Goal: Task Accomplishment & Management: Manage account settings

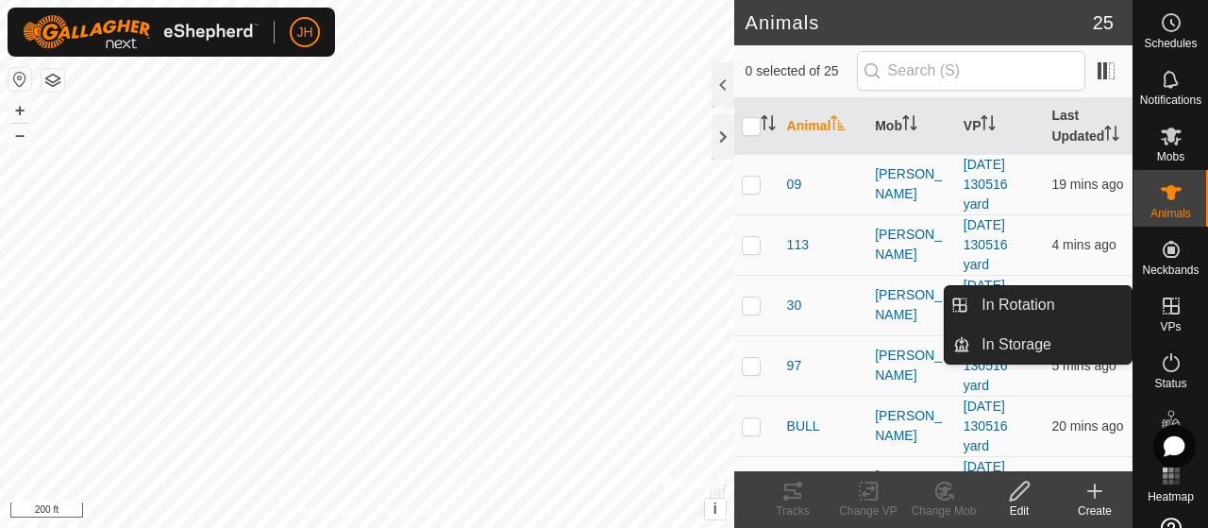
click at [1165, 309] on icon at bounding box center [1171, 306] width 23 height 23
click at [1042, 303] on link "In Rotation" at bounding box center [1051, 305] width 161 height 38
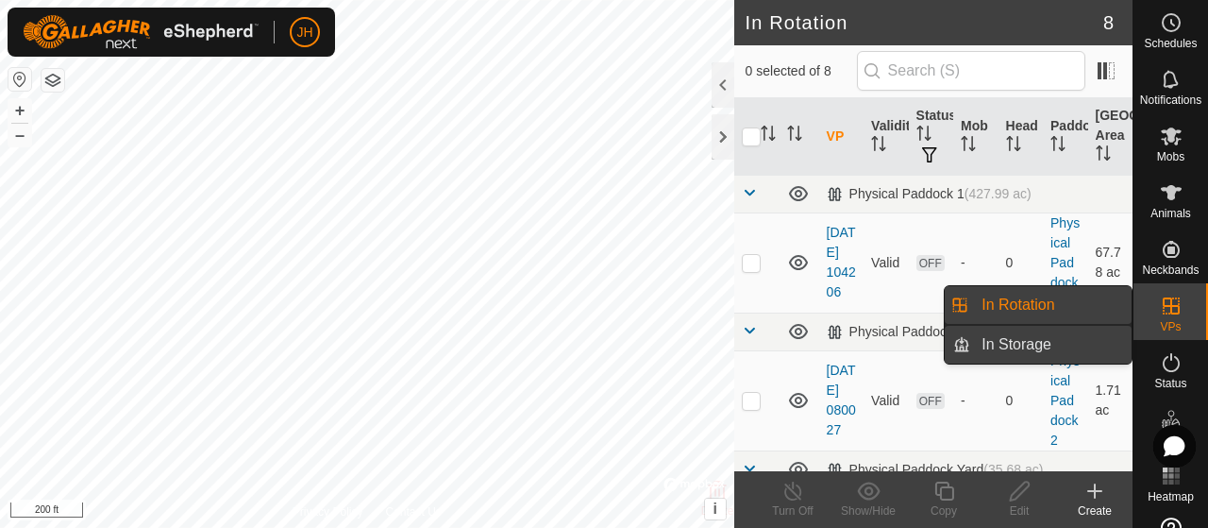
click at [997, 342] on link "In Storage" at bounding box center [1051, 345] width 161 height 38
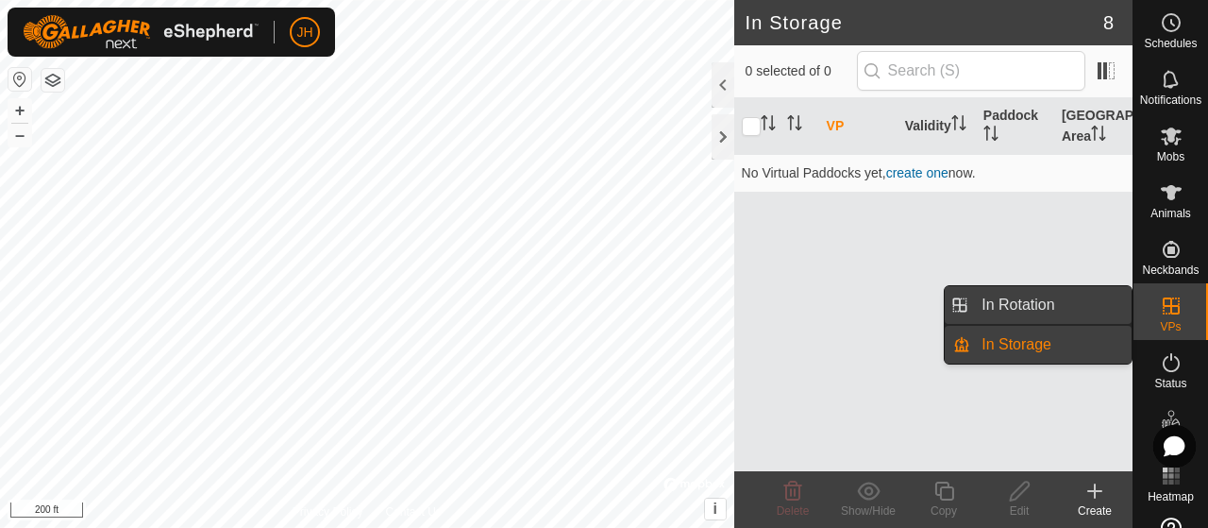
click at [1086, 305] on link "In Rotation" at bounding box center [1051, 305] width 161 height 38
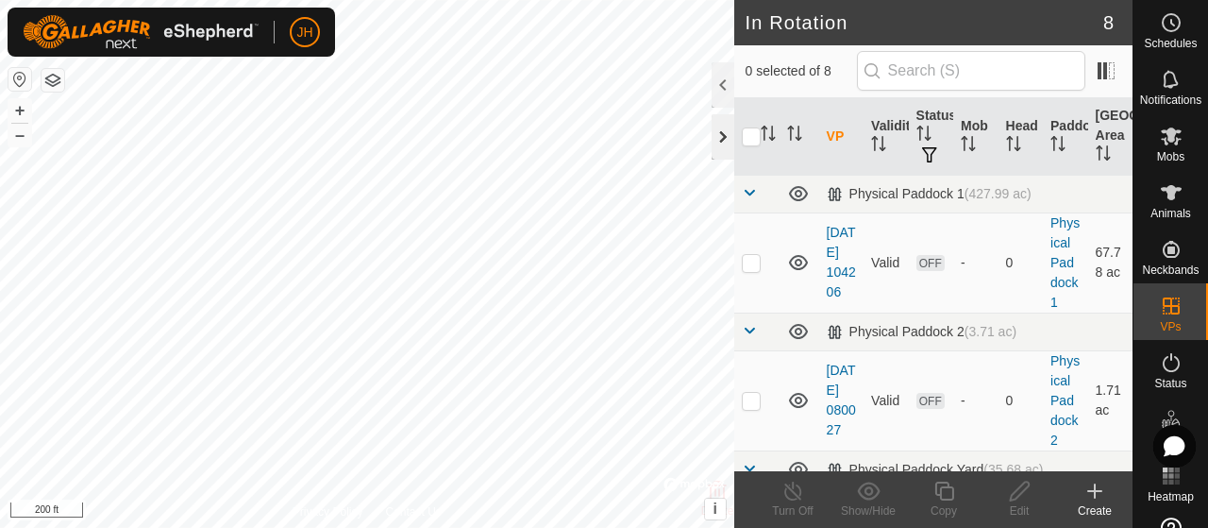
click at [720, 135] on div at bounding box center [723, 136] width 23 height 45
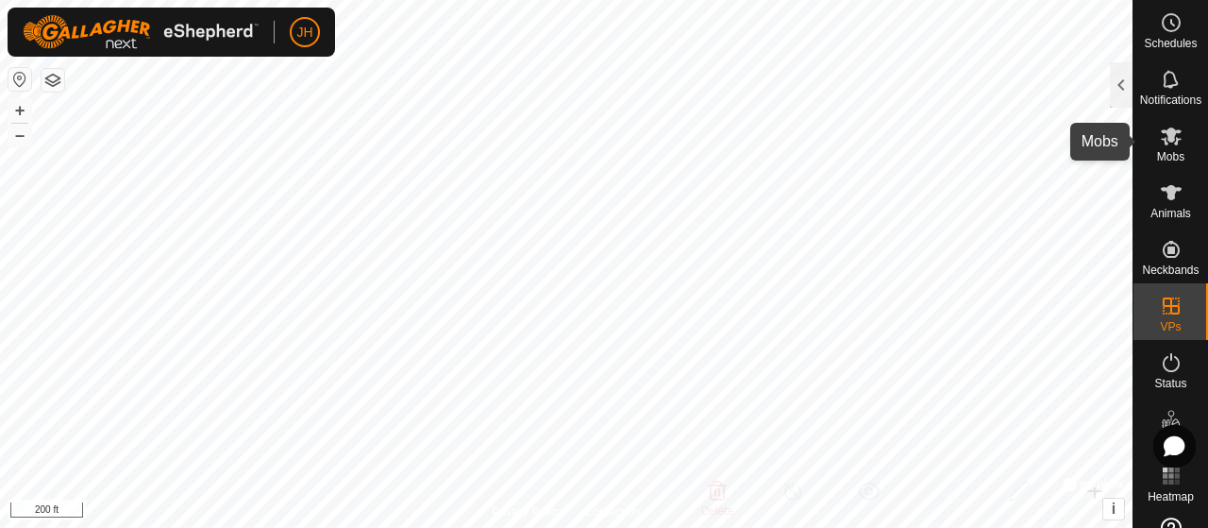
click at [1155, 148] on es-mob-svg-icon at bounding box center [1172, 136] width 34 height 30
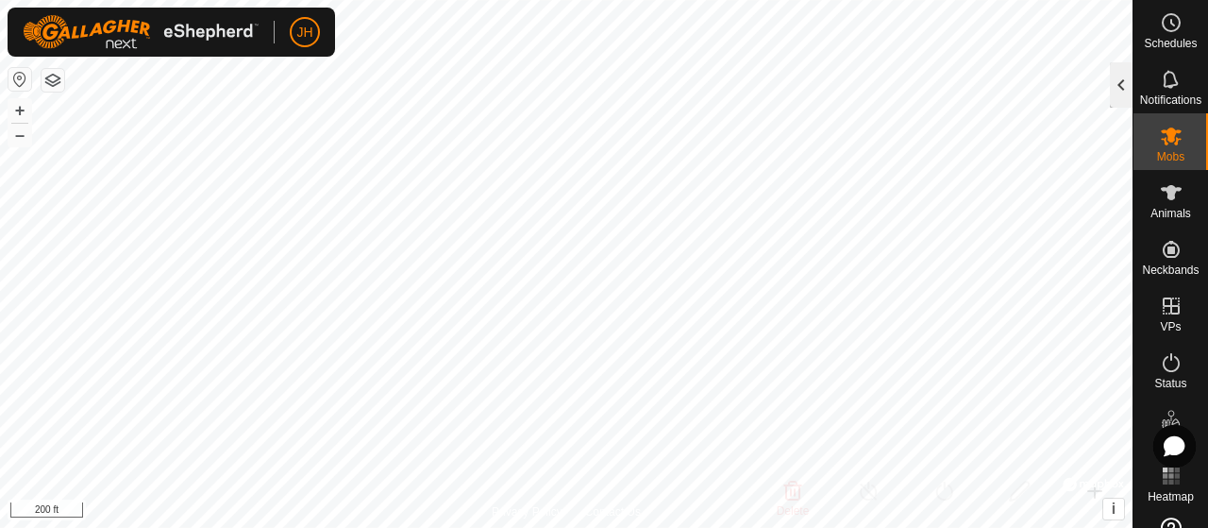
click at [1124, 95] on div at bounding box center [1121, 84] width 23 height 45
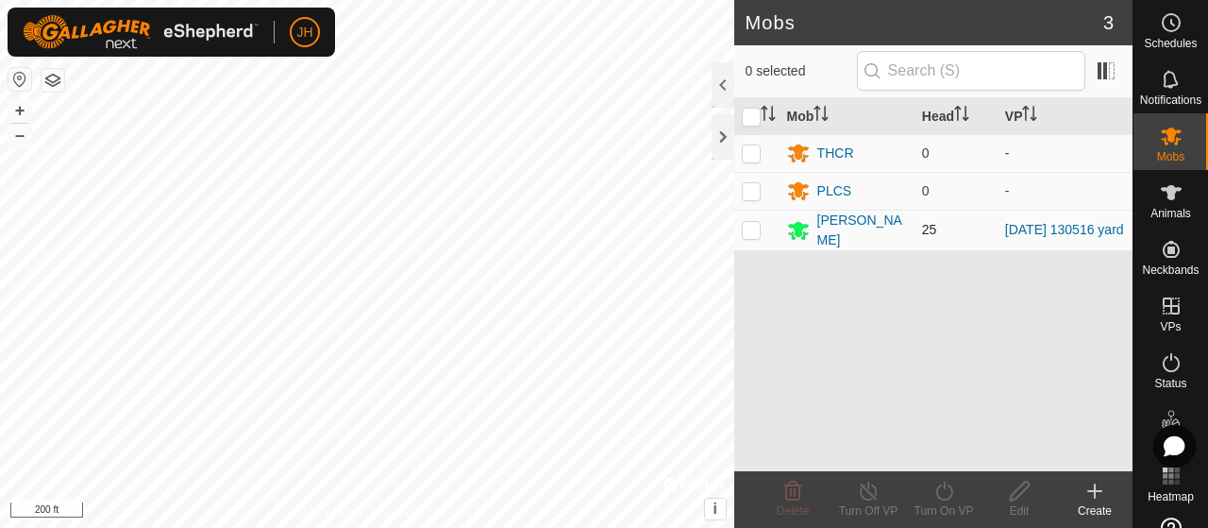
click at [747, 228] on p-checkbox at bounding box center [751, 229] width 19 height 15
checkbox input "true"
click at [719, 140] on div at bounding box center [723, 136] width 23 height 45
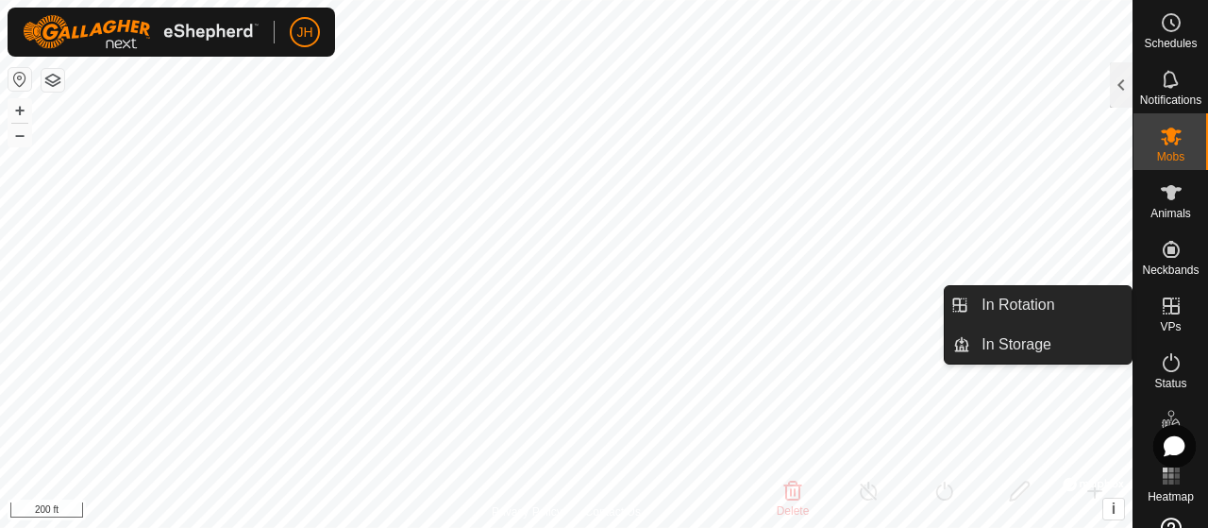
click at [1064, 303] on link "In Rotation" at bounding box center [1051, 305] width 161 height 38
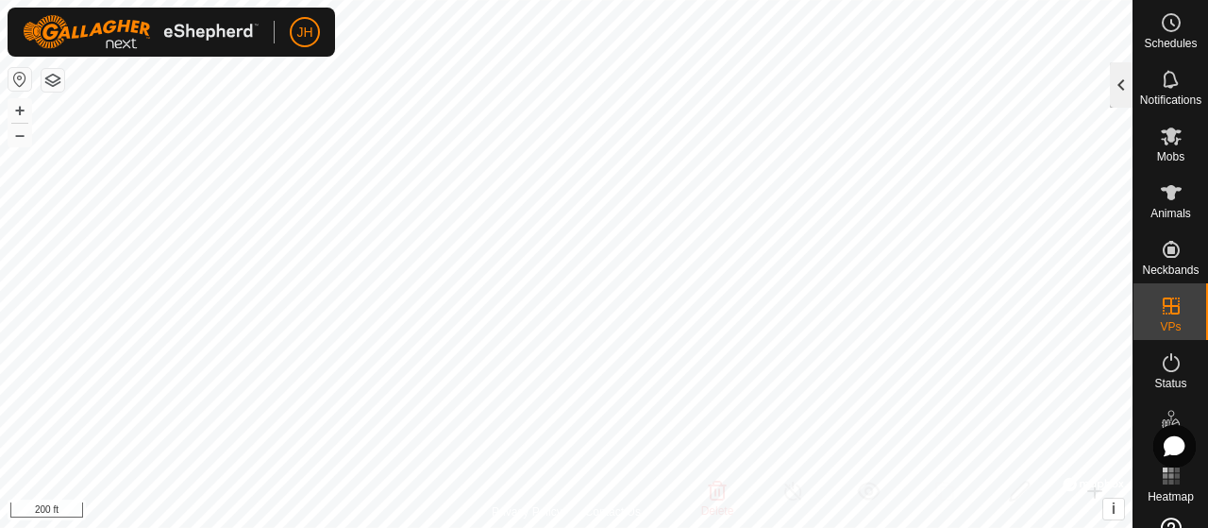
click at [1114, 95] on div at bounding box center [1121, 84] width 23 height 45
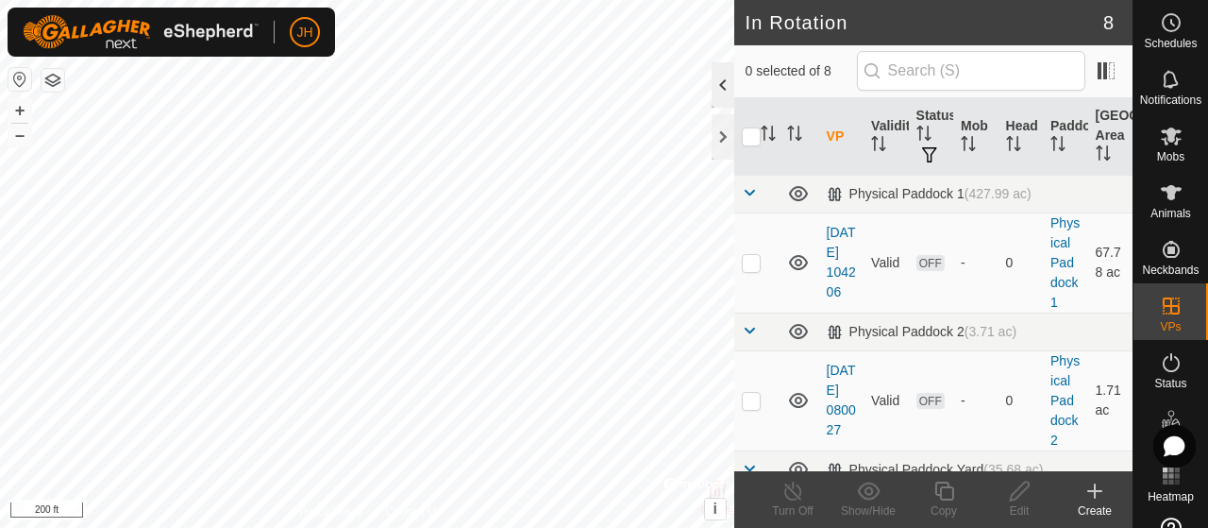
checkbox input "true"
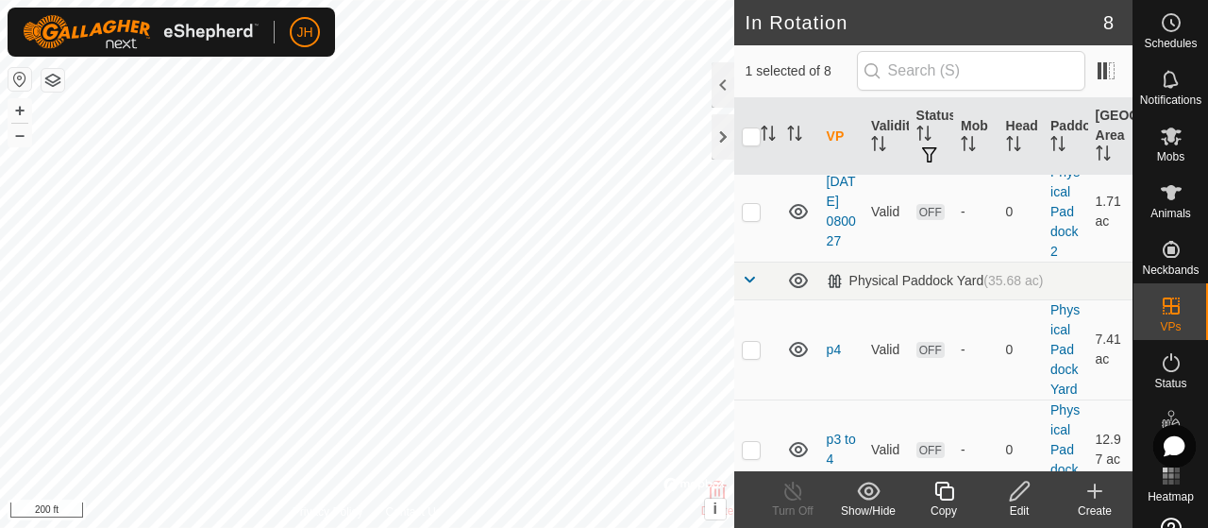
click at [1024, 494] on icon at bounding box center [1020, 491] width 24 height 23
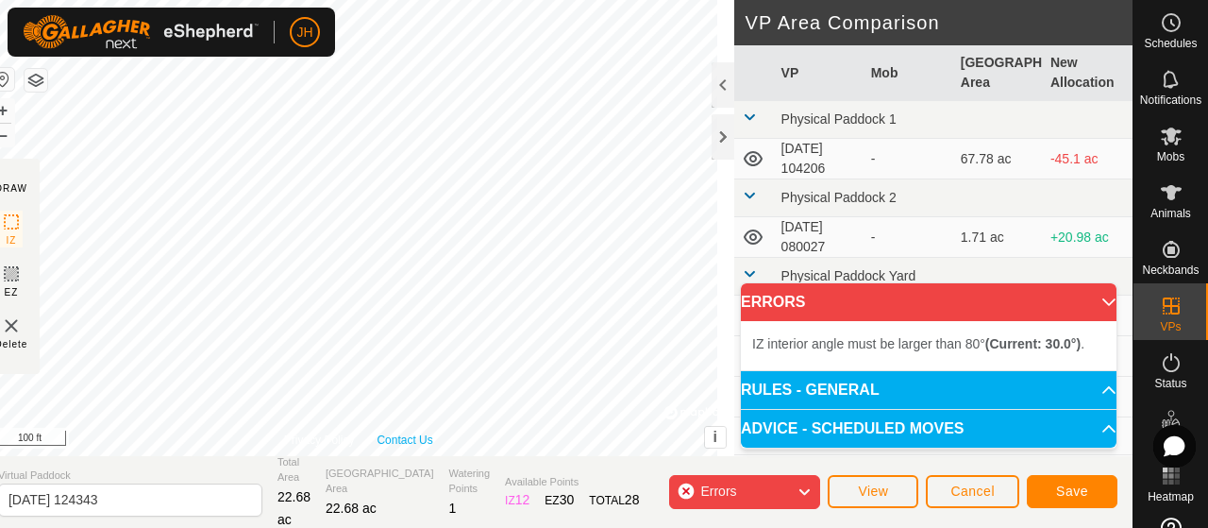
click at [438, 447] on div "Privacy Policy Contact Us IZ interior angle must be smaller than 280° (Current:…" at bounding box center [359, 228] width 752 height 456
click at [240, 116] on div "IZ interior angle must be larger than 80° (Current: 70.2°) . + – ⇧ i © Mapbox ,…" at bounding box center [363, 228] width 744 height 456
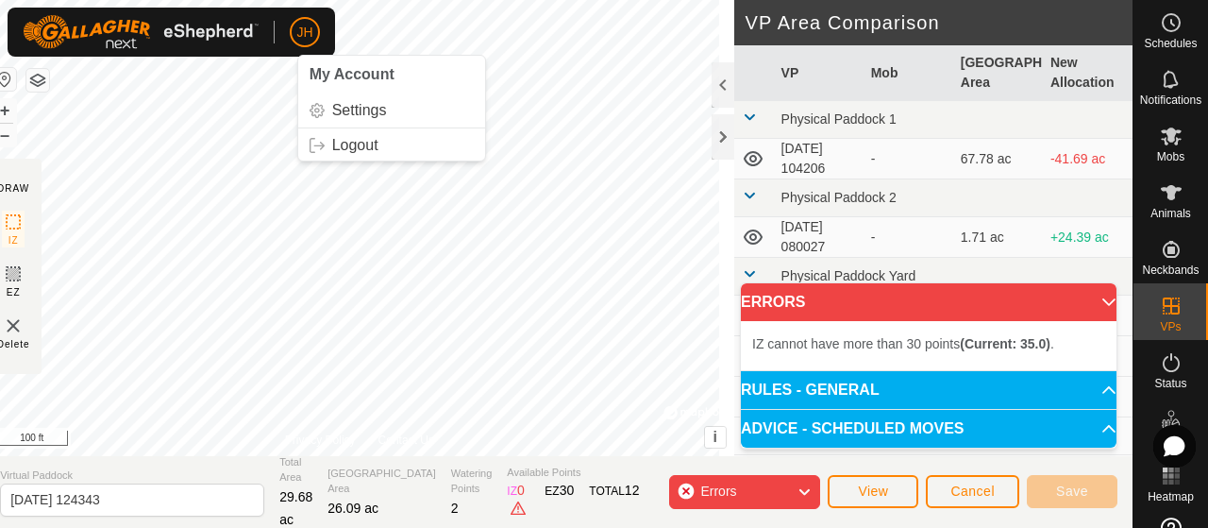
drag, startPoint x: 236, startPoint y: 247, endPoint x: 286, endPoint y: 24, distance: 229.3
click at [286, 24] on div "JH My Account Settings Logout Schedules Notifications Mobs Animals Neckbands VP…" at bounding box center [604, 264] width 1208 height 528
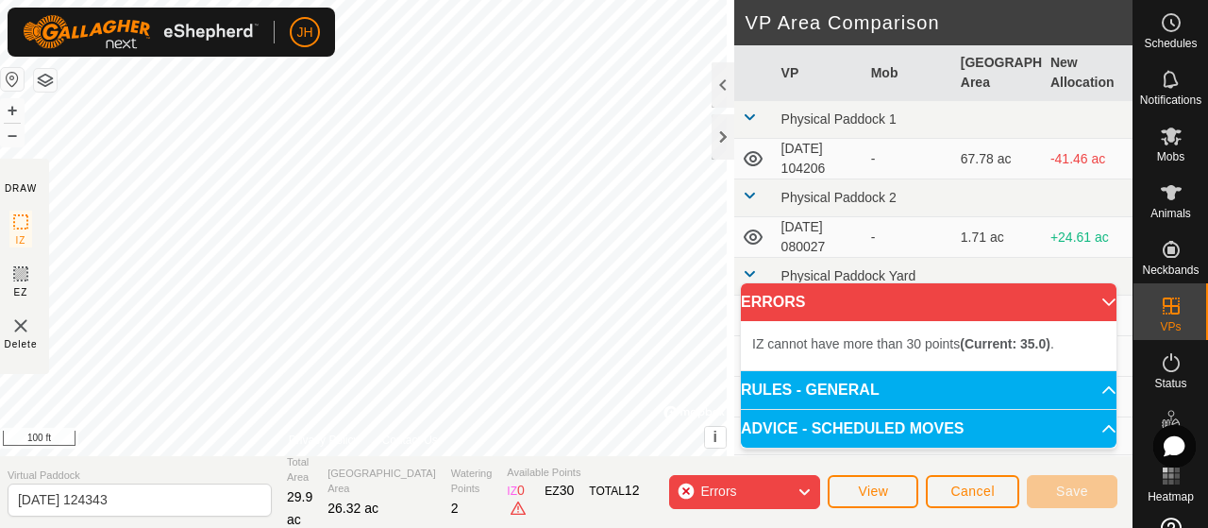
click at [1095, 298] on p-accordion-header "ERRORS" at bounding box center [929, 302] width 376 height 38
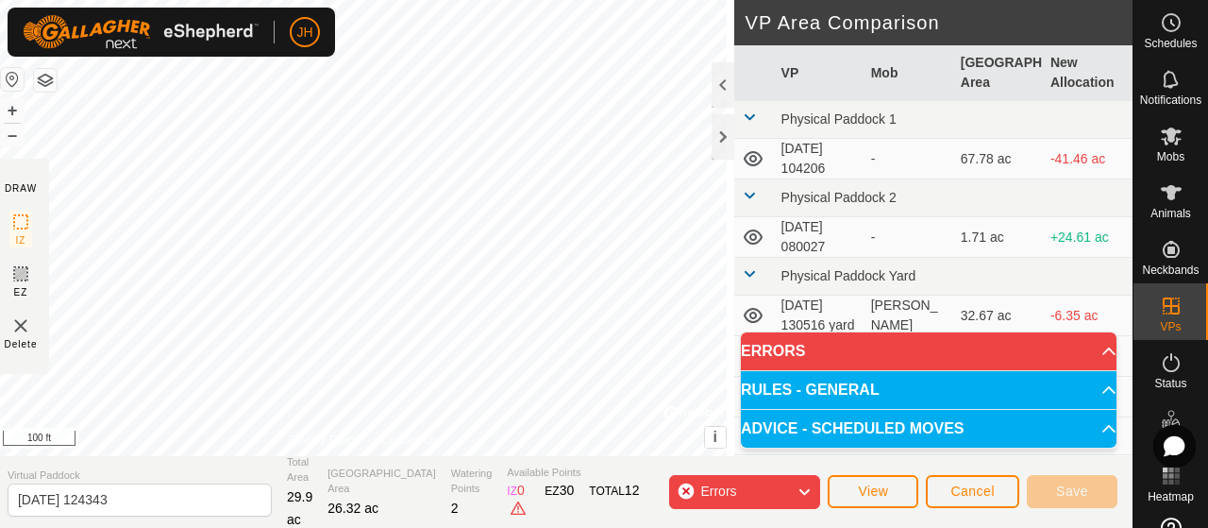
click at [1096, 353] on p-accordion-header "ERRORS" at bounding box center [929, 351] width 376 height 38
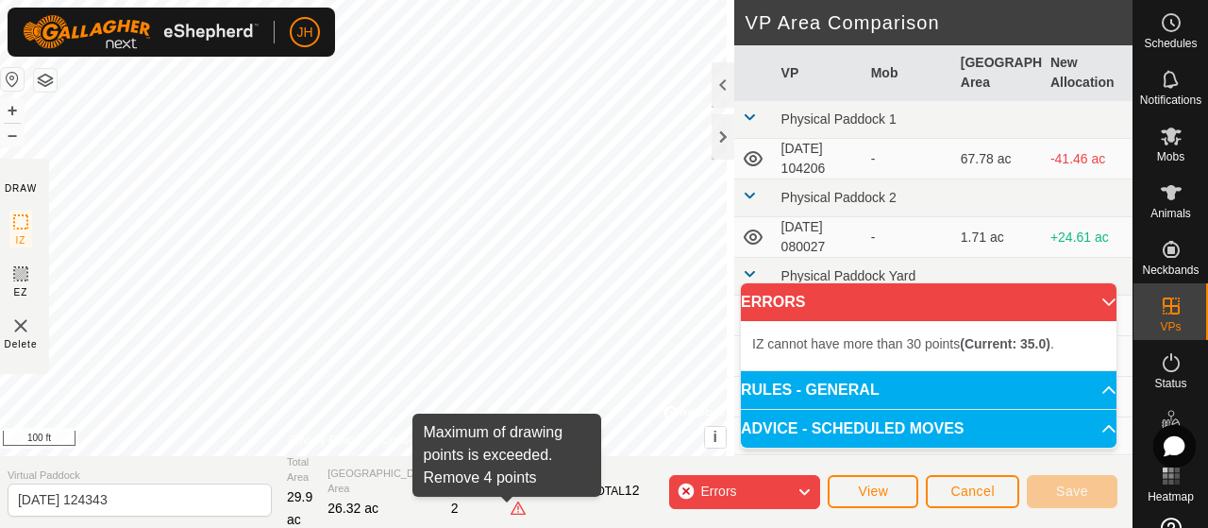
click at [511, 509] on span at bounding box center [518, 507] width 15 height 15
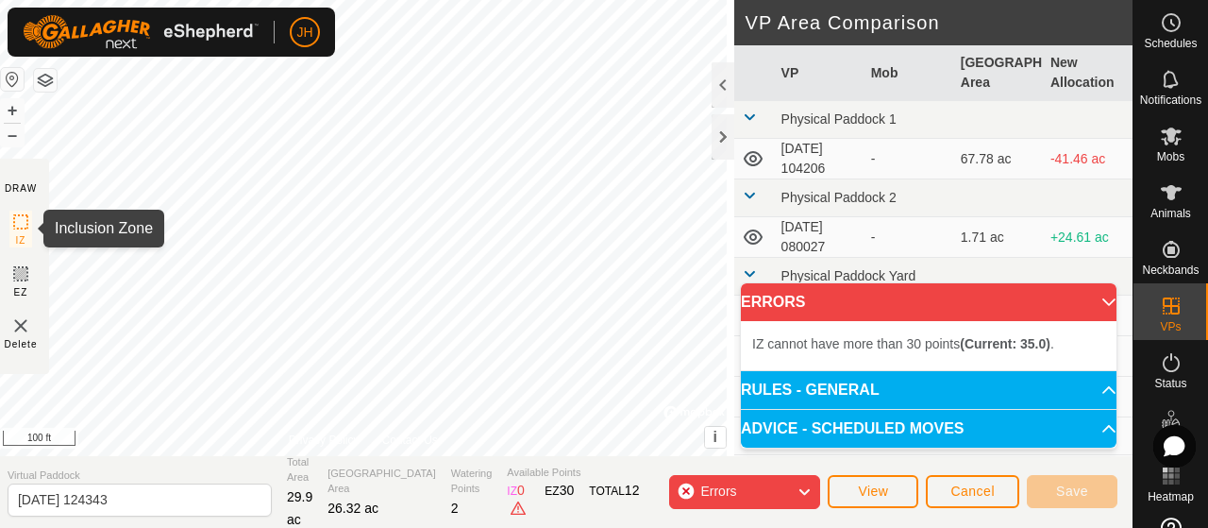
click at [30, 226] on icon at bounding box center [20, 222] width 23 height 23
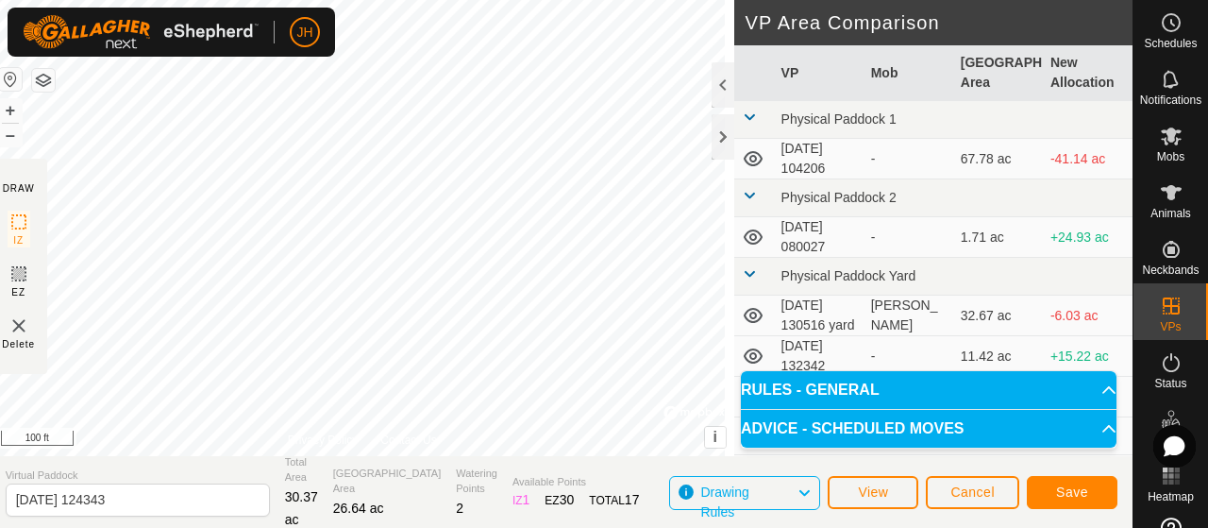
click at [404, 0] on html "JH Schedules Notifications Mobs Animals Neckbands VPs Status Infra Heatmap Help…" at bounding box center [604, 264] width 1208 height 528
click at [1071, 495] on span "Save" at bounding box center [1072, 491] width 32 height 15
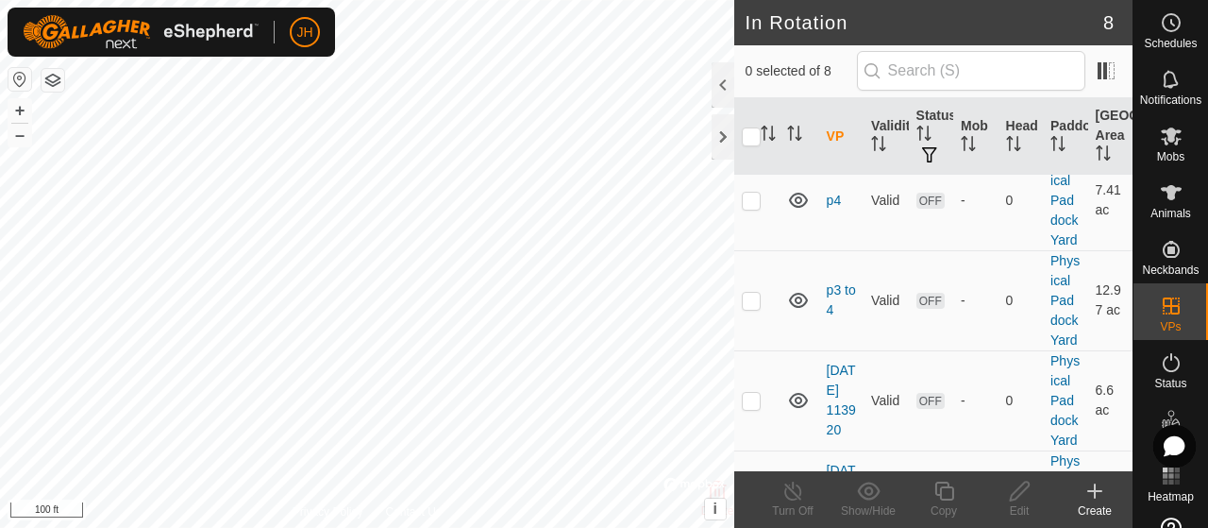
scroll to position [378, 0]
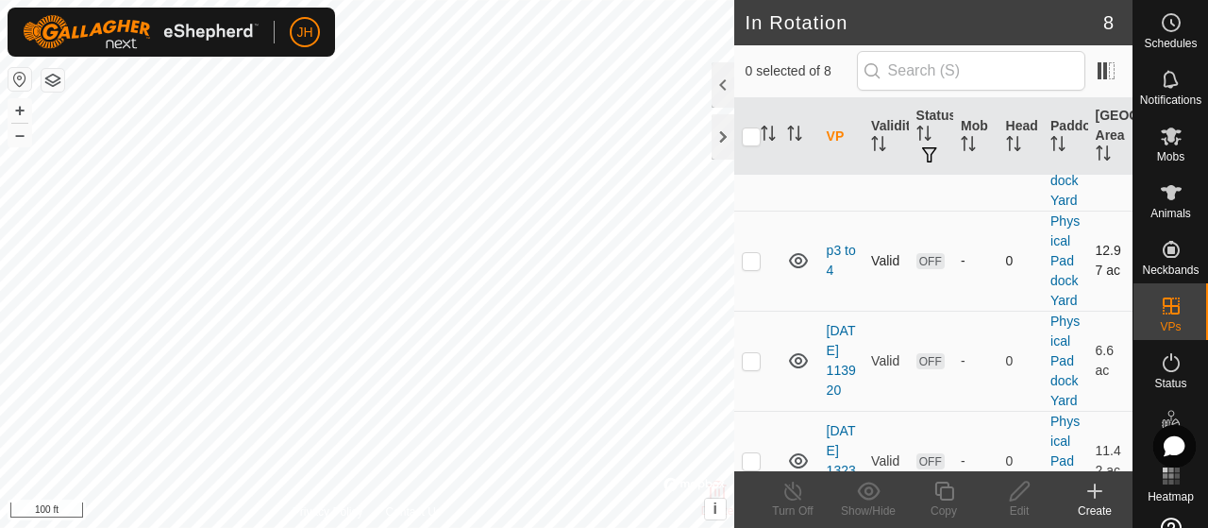
checkbox input "true"
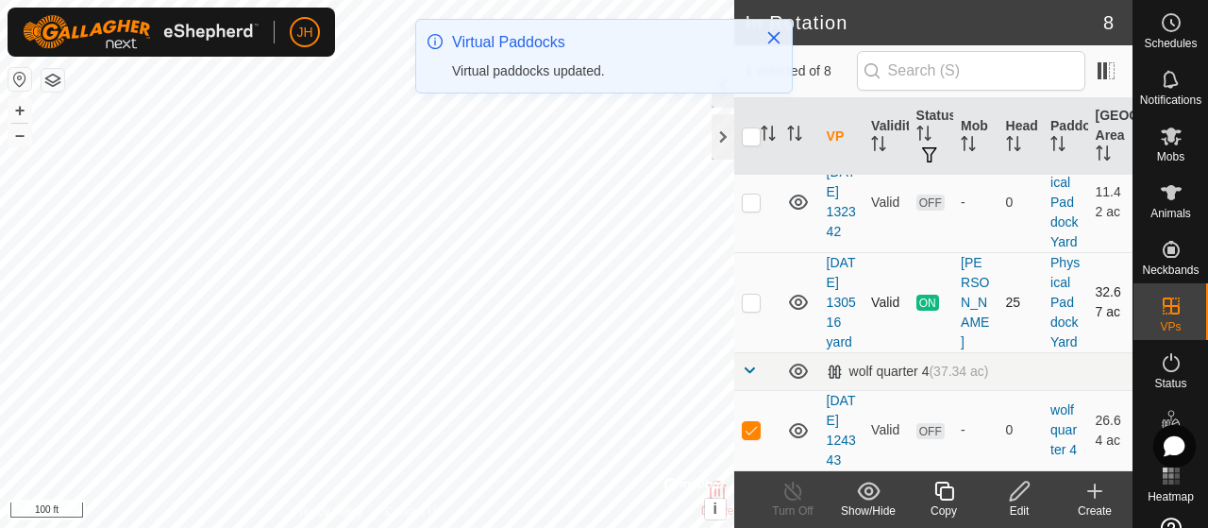
scroll to position [829, 0]
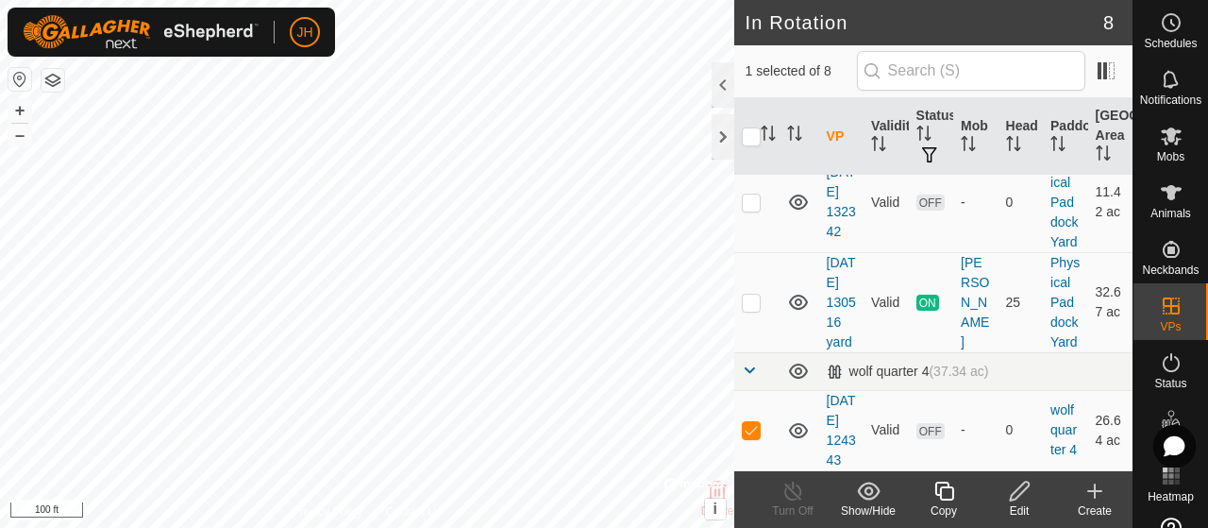
click at [1033, 495] on edit-svg-icon at bounding box center [1020, 491] width 76 height 23
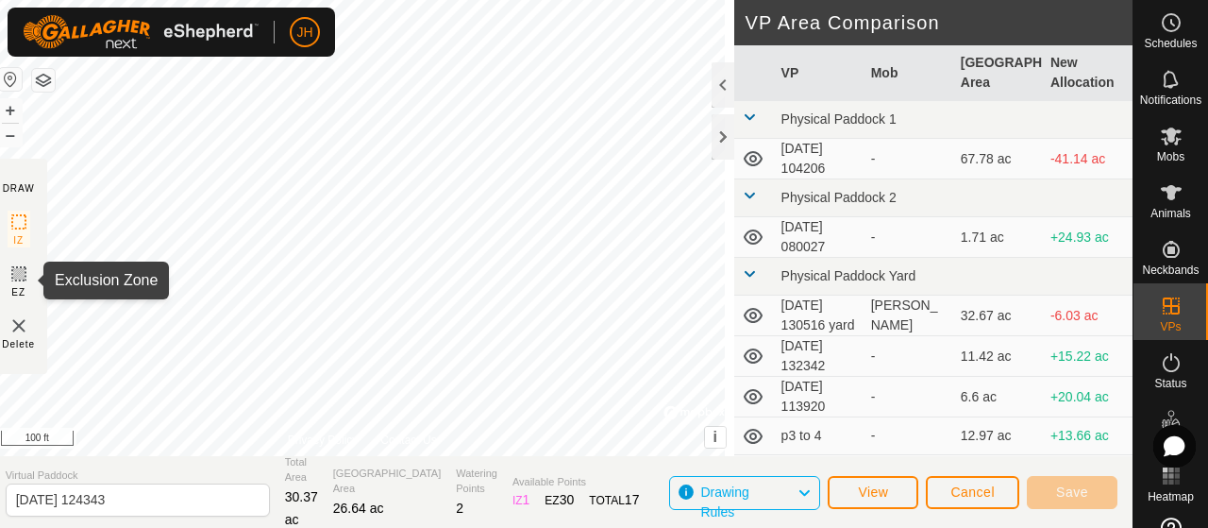
click at [26, 284] on icon at bounding box center [19, 273] width 23 height 23
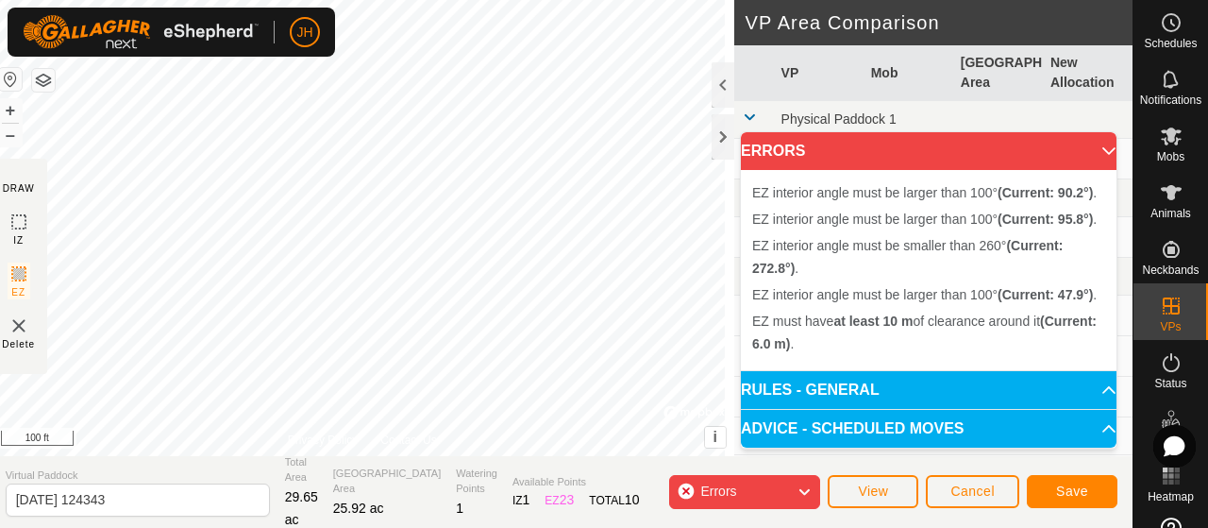
click at [499, 239] on div "EZ interior angle must be larger than 100° (Current: 47.9°) . + – ⇧ i © Mapbox …" at bounding box center [363, 228] width 744 height 456
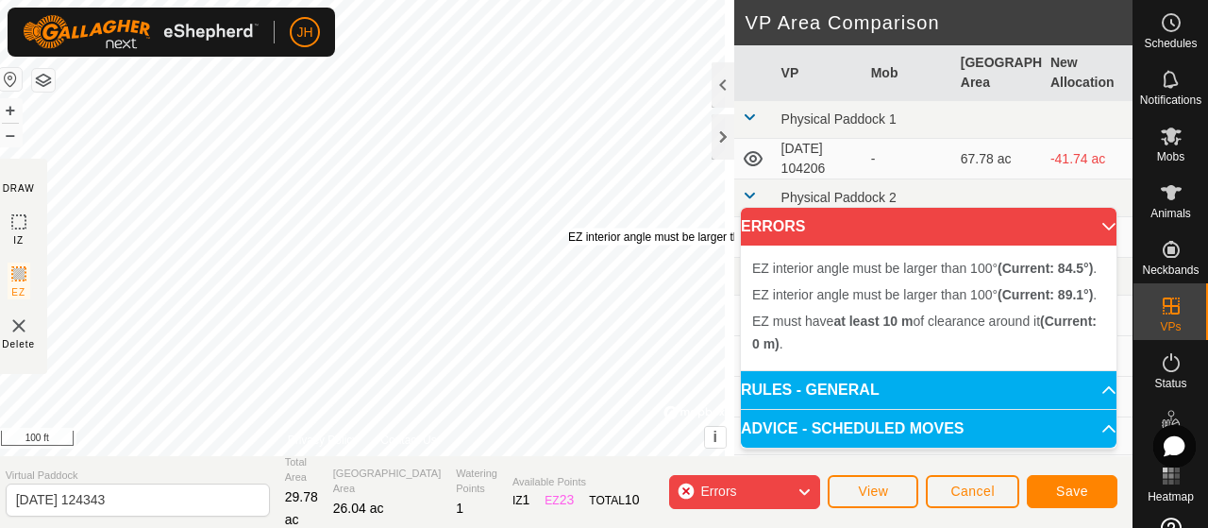
click at [576, 228] on div "EZ interior angle must be larger than 100° (Current: 84.5°) . + – ⇧ i © Mapbox …" at bounding box center [363, 228] width 744 height 456
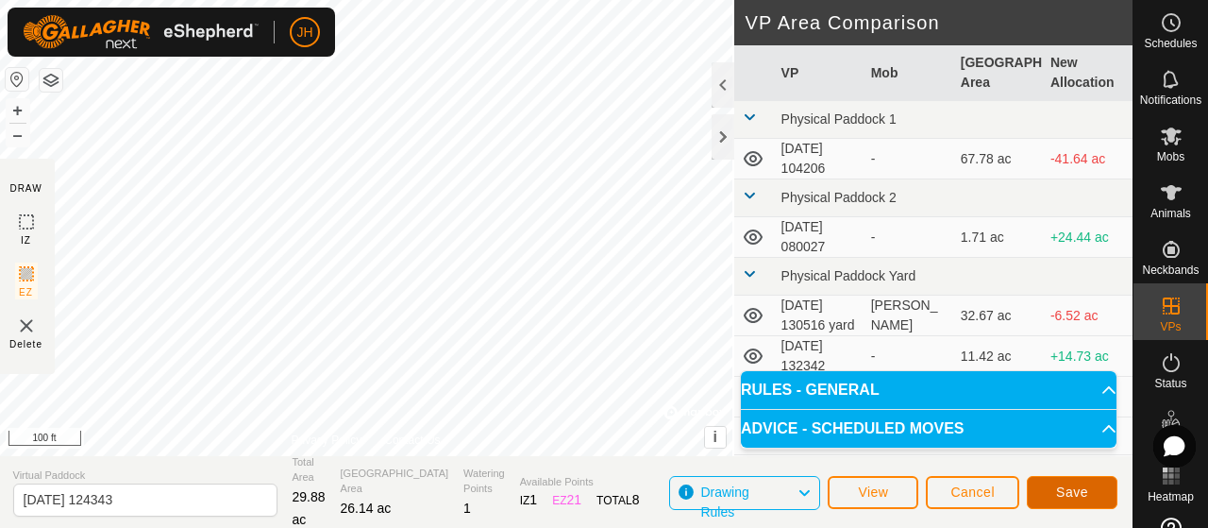
click at [1071, 483] on button "Save" at bounding box center [1072, 492] width 91 height 33
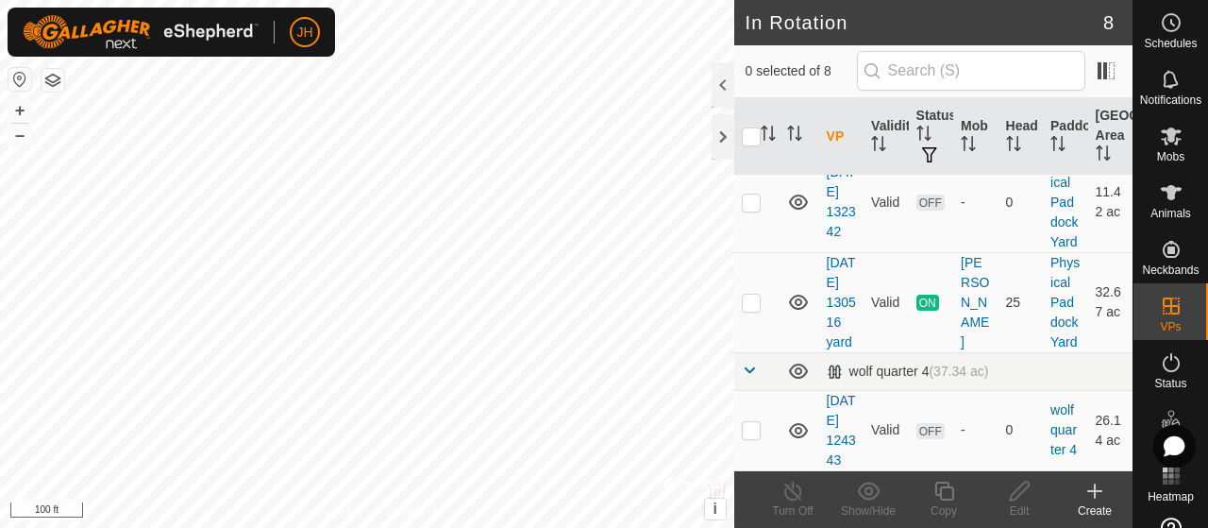
scroll to position [829, 0]
click at [752, 422] on p-checkbox at bounding box center [751, 429] width 19 height 15
checkbox input "true"
click at [1163, 143] on icon at bounding box center [1171, 136] width 23 height 23
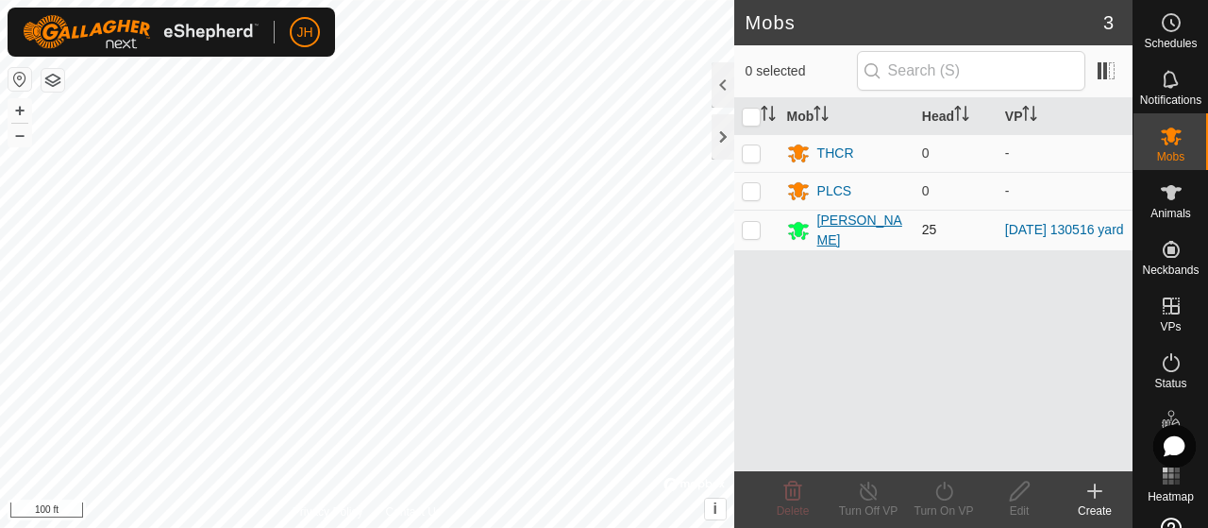
click at [829, 225] on div "[PERSON_NAME]" at bounding box center [863, 231] width 90 height 40
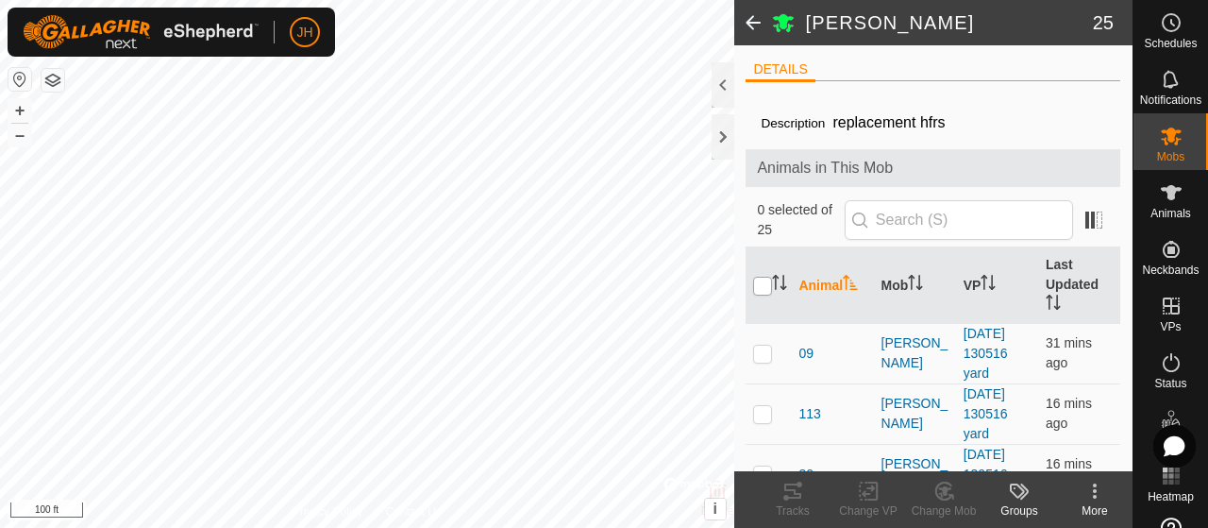
click at [766, 287] on input "checkbox" at bounding box center [762, 286] width 19 height 19
checkbox input "true"
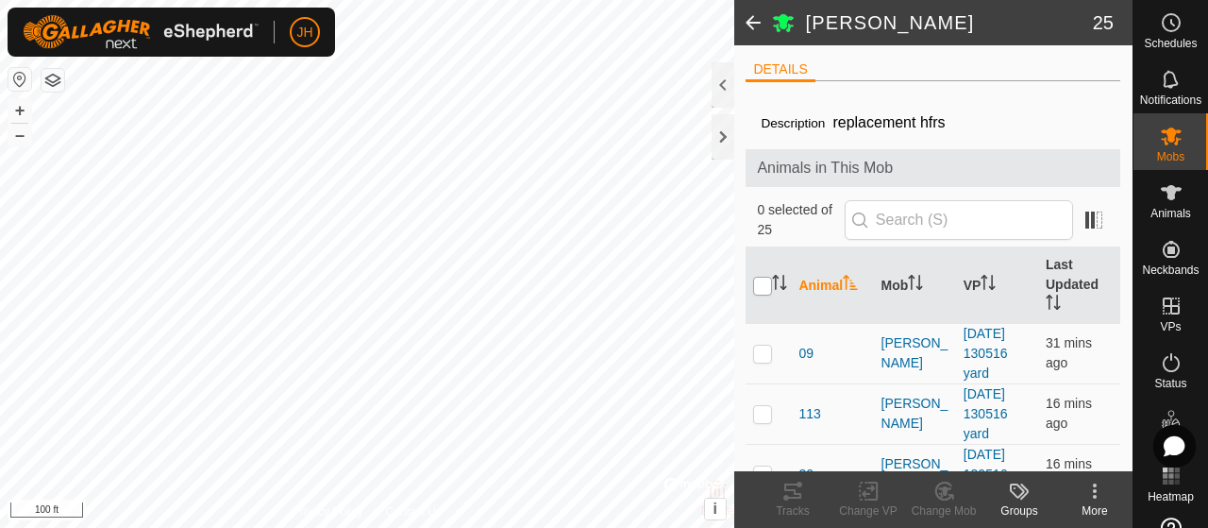
checkbox input "true"
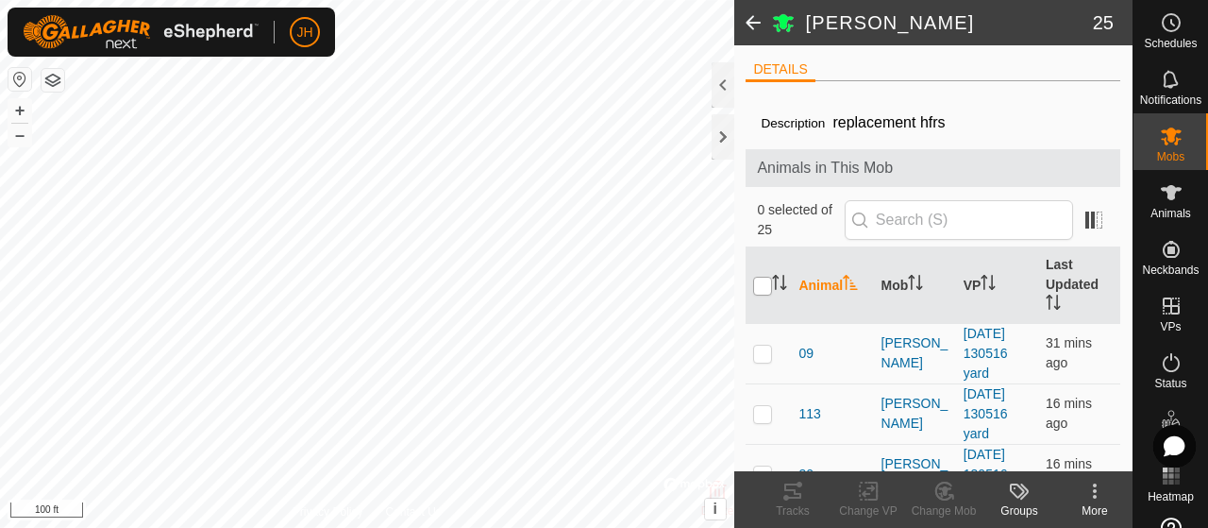
checkbox input "true"
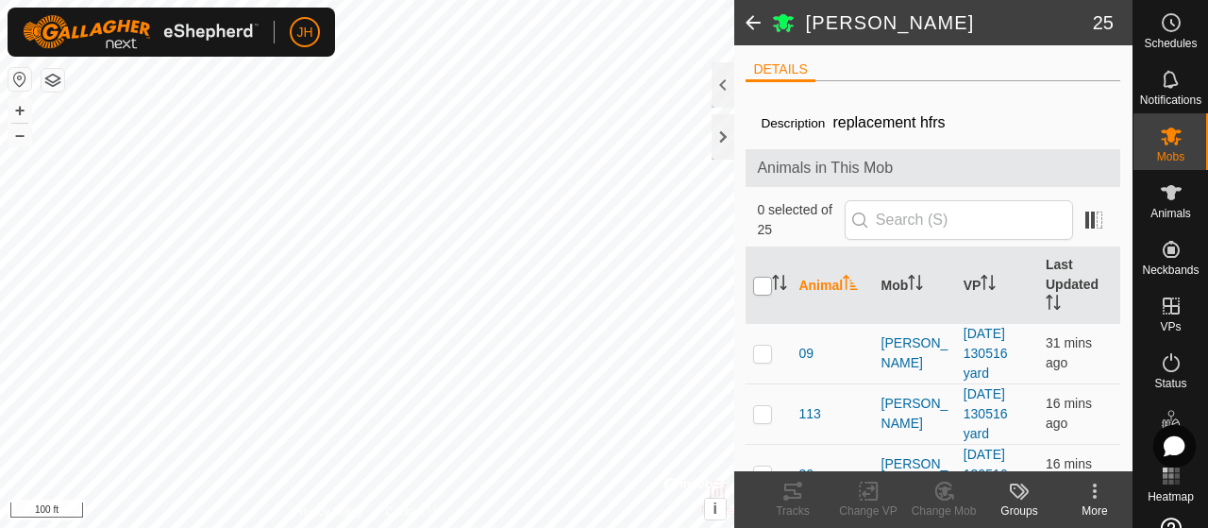
checkbox input "true"
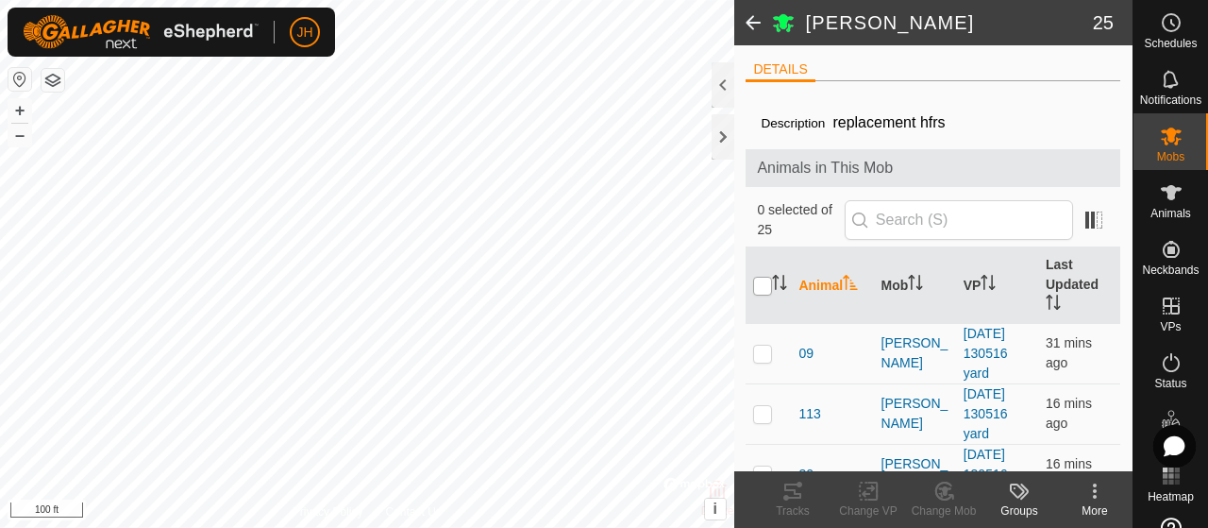
checkbox input "true"
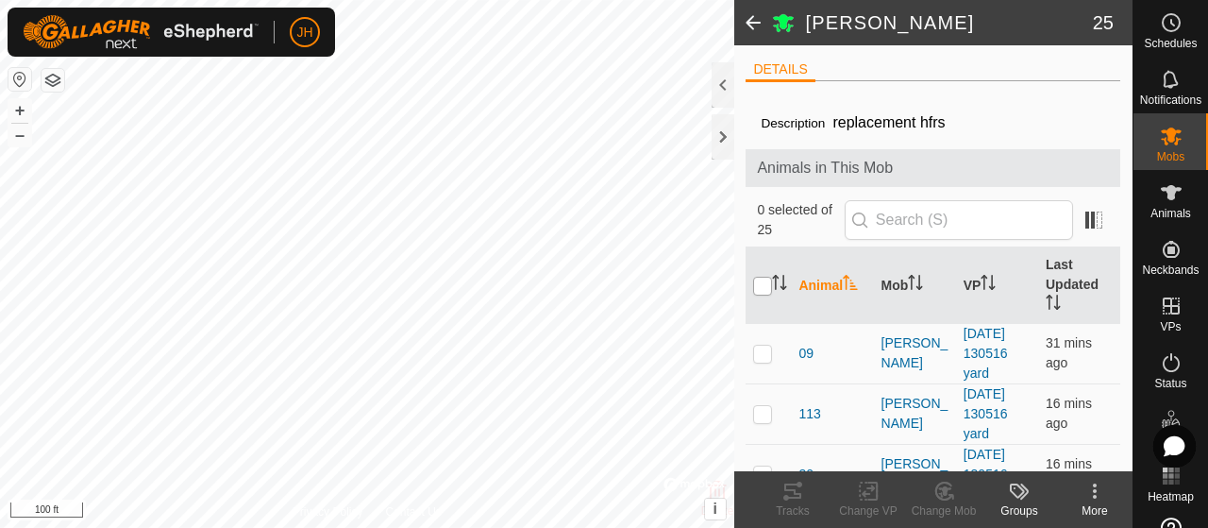
checkbox input "true"
click at [867, 493] on icon at bounding box center [868, 491] width 13 height 12
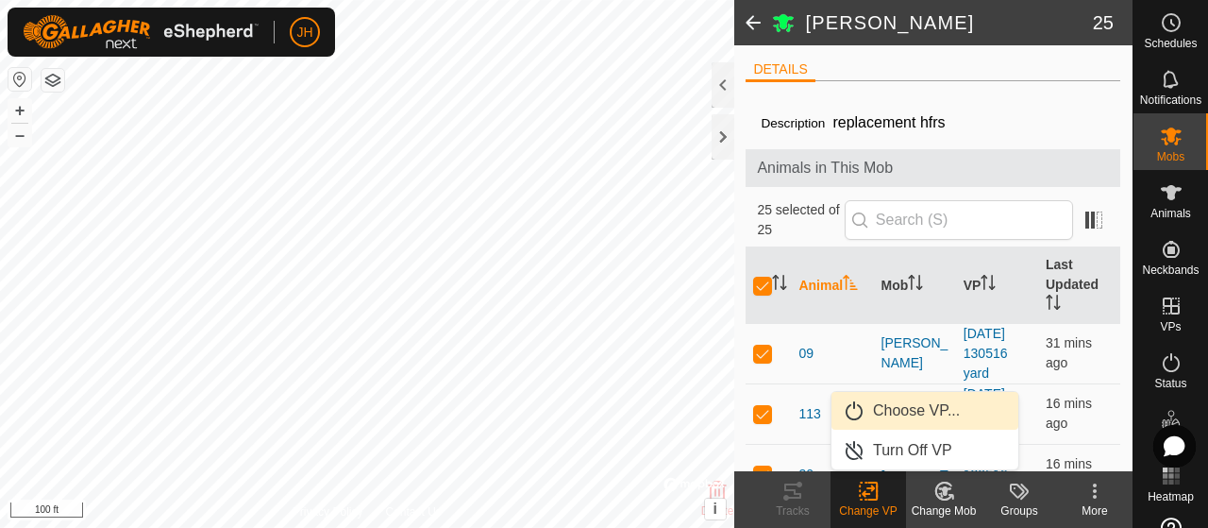
click at [887, 416] on link "Choose VP..." at bounding box center [925, 411] width 187 height 38
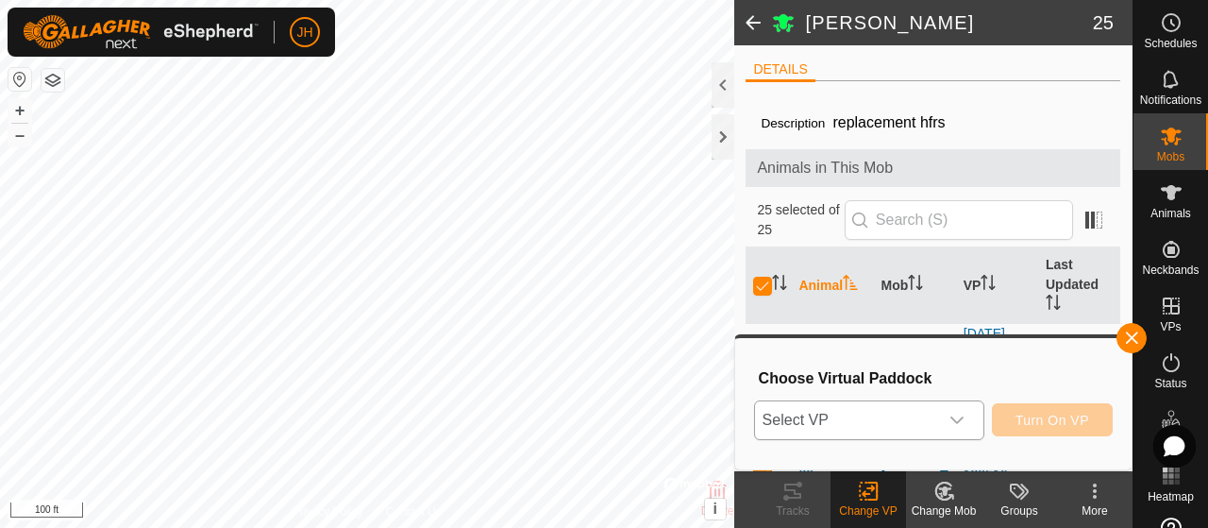
click at [962, 422] on icon "dropdown trigger" at bounding box center [957, 420] width 15 height 15
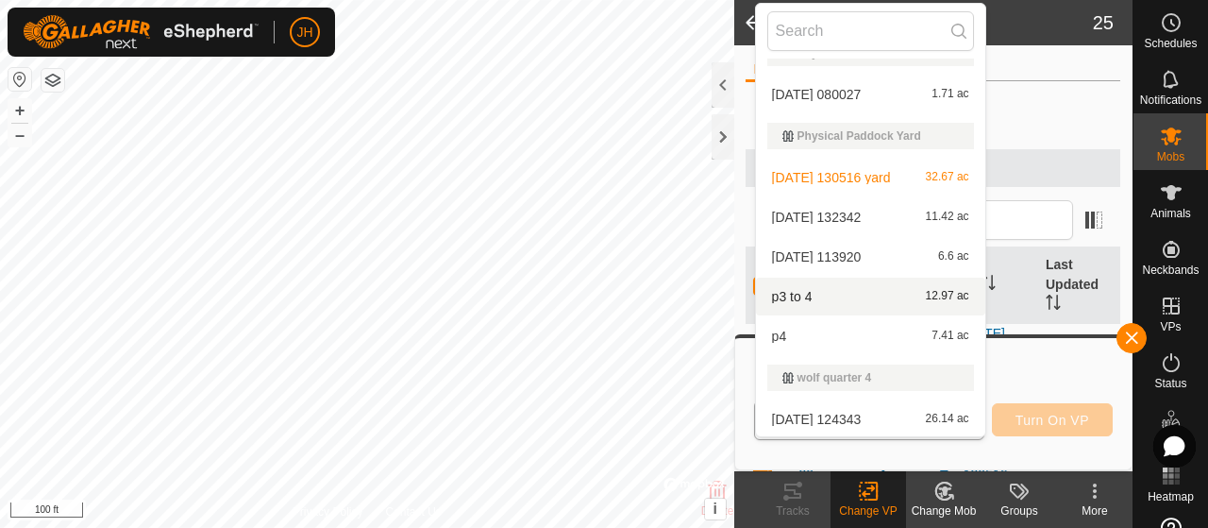
scroll to position [111, 0]
click at [848, 417] on li "[DATE] 124343 26.14 ac" at bounding box center [870, 417] width 229 height 38
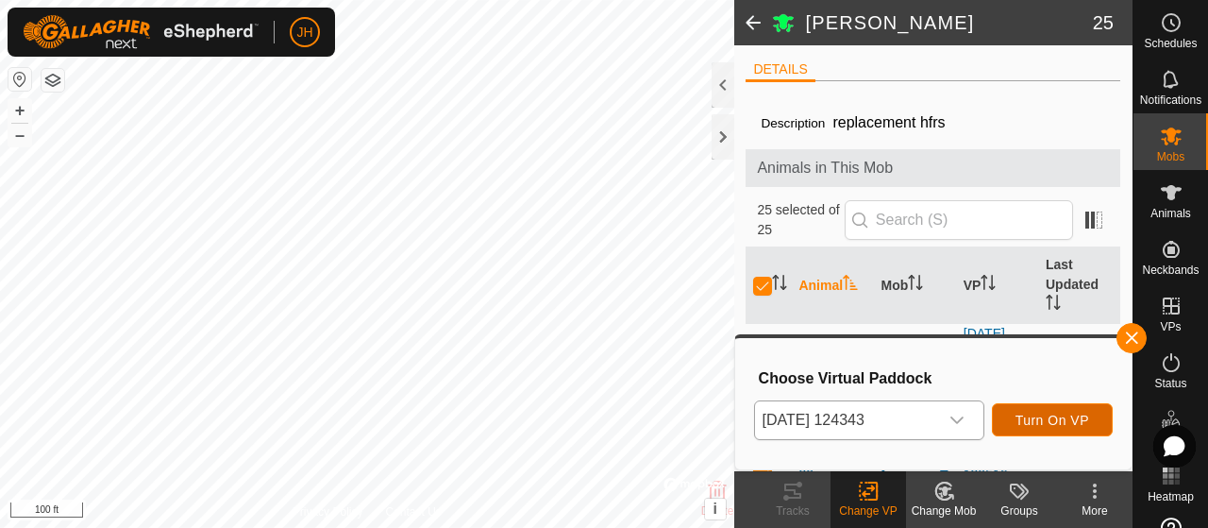
click at [1074, 422] on span "Turn On VP" at bounding box center [1053, 420] width 74 height 15
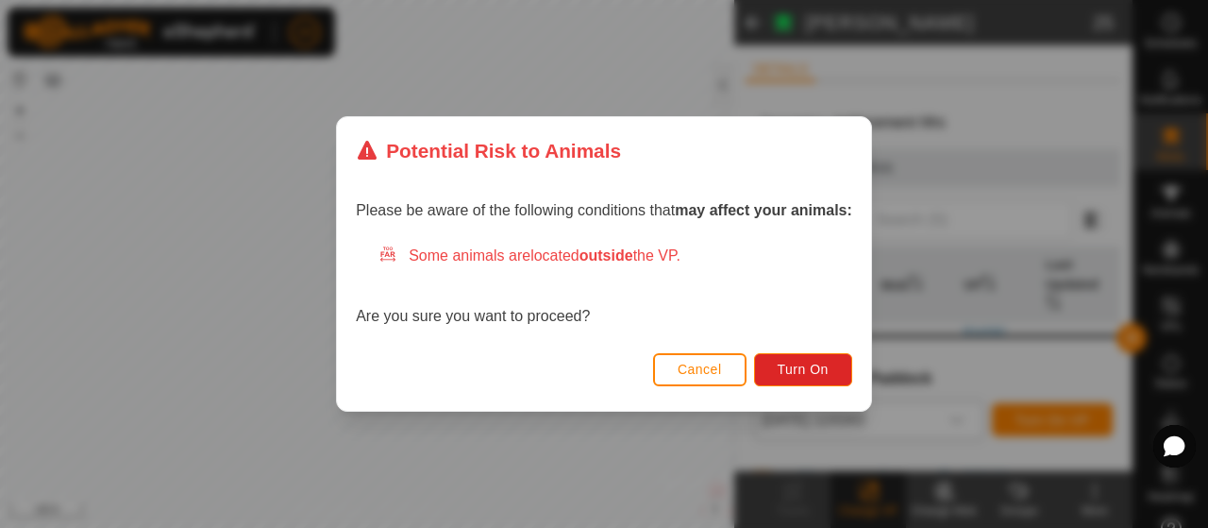
click at [687, 371] on span "Cancel" at bounding box center [700, 369] width 44 height 15
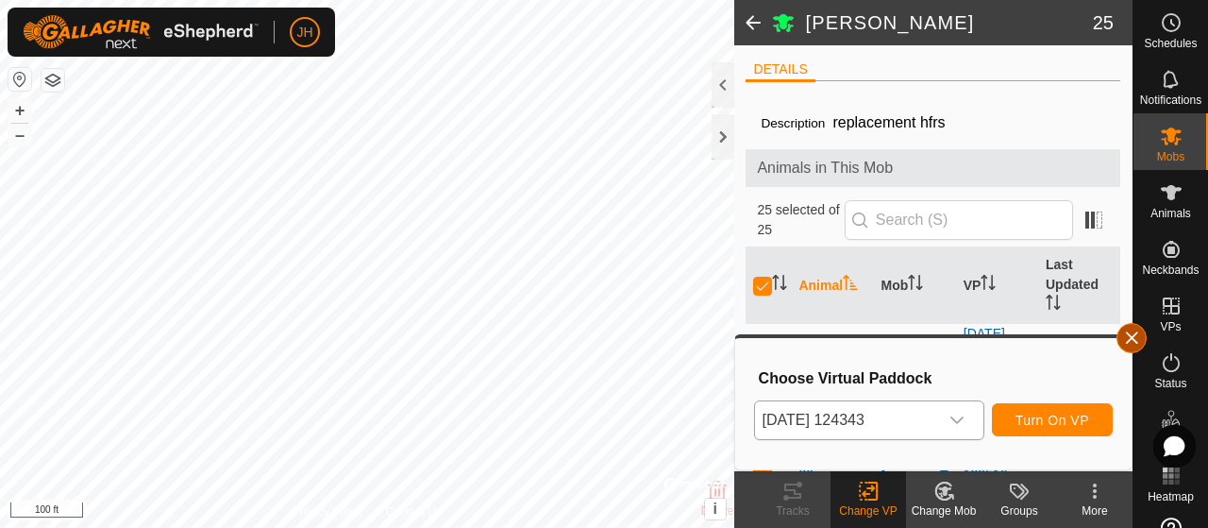
click at [1133, 345] on button "button" at bounding box center [1132, 338] width 30 height 30
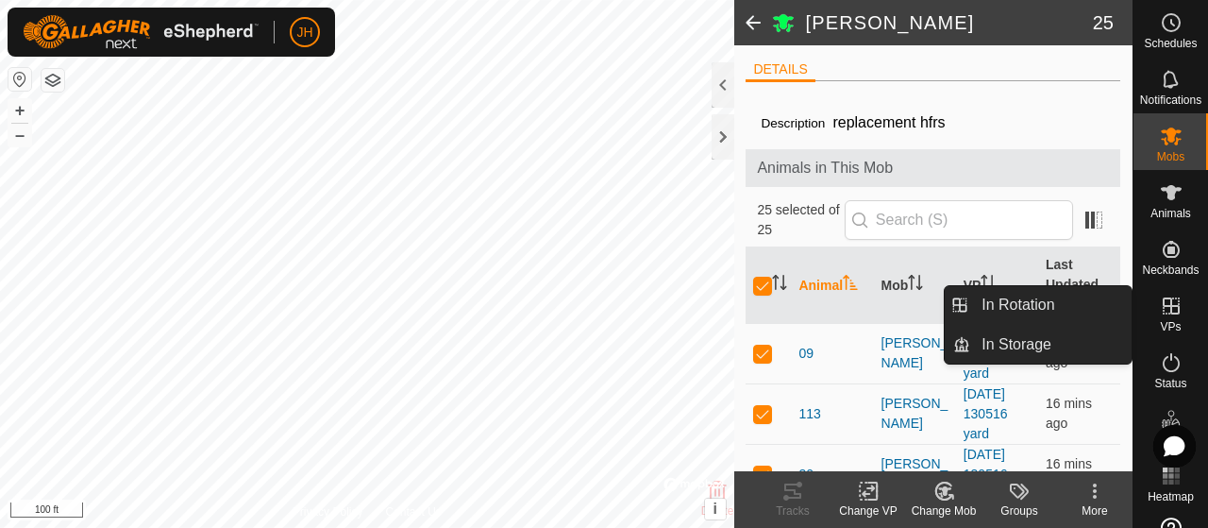
click at [1172, 307] on icon at bounding box center [1171, 305] width 17 height 17
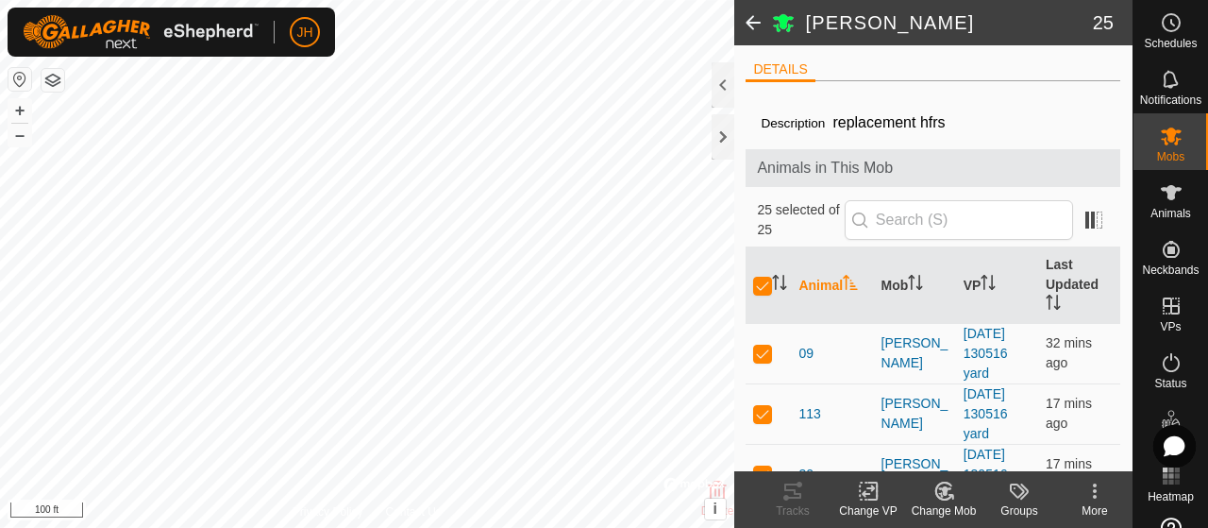
click at [751, 22] on span at bounding box center [754, 22] width 38 height 45
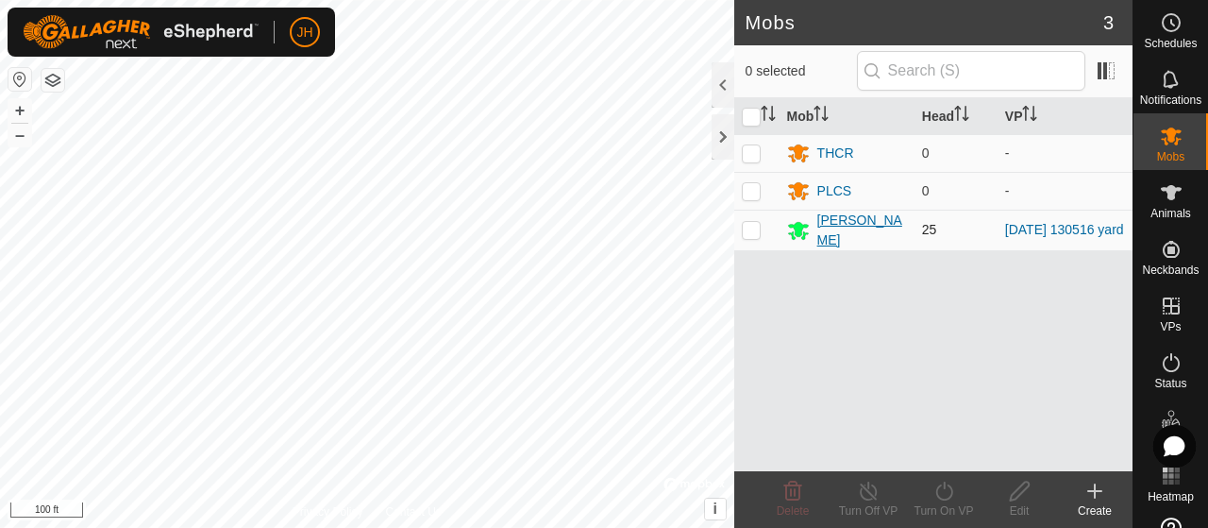
click at [816, 228] on div "[PERSON_NAME]" at bounding box center [847, 231] width 120 height 40
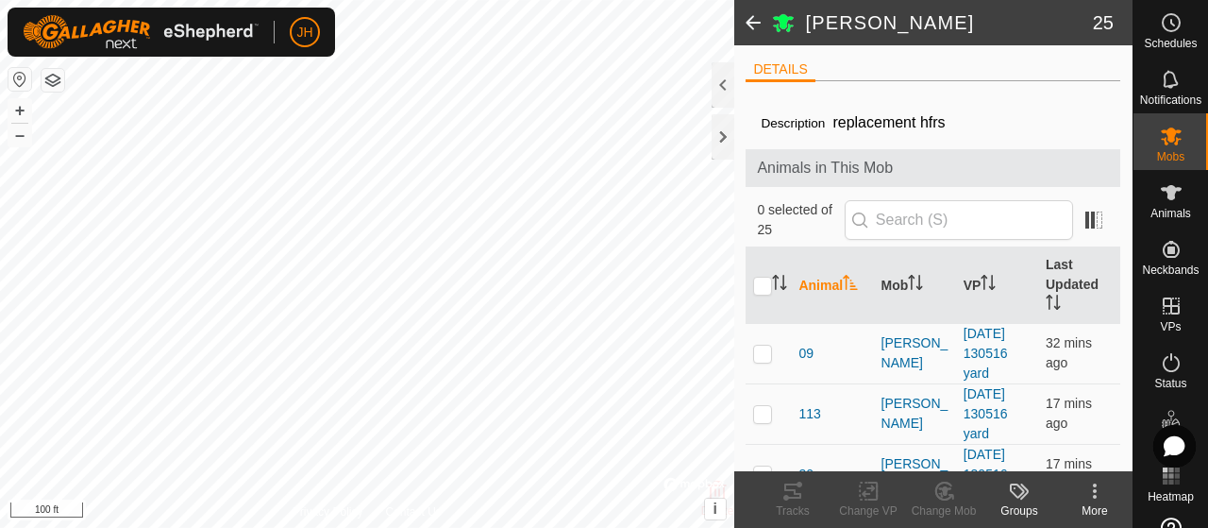
click at [706, 527] on html "JH Schedules Notifications Mobs Animals Neckbands VPs Status Infra Heatmap Help…" at bounding box center [604, 264] width 1208 height 528
click at [837, 527] on html "JH Schedules Notifications Mobs Animals Neckbands VPs Status Infra Heatmap Help…" at bounding box center [604, 264] width 1208 height 528
click at [674, 527] on html "JH Schedules Notifications Mobs Animals Neckbands VPs Status Infra Heatmap Help…" at bounding box center [604, 264] width 1208 height 528
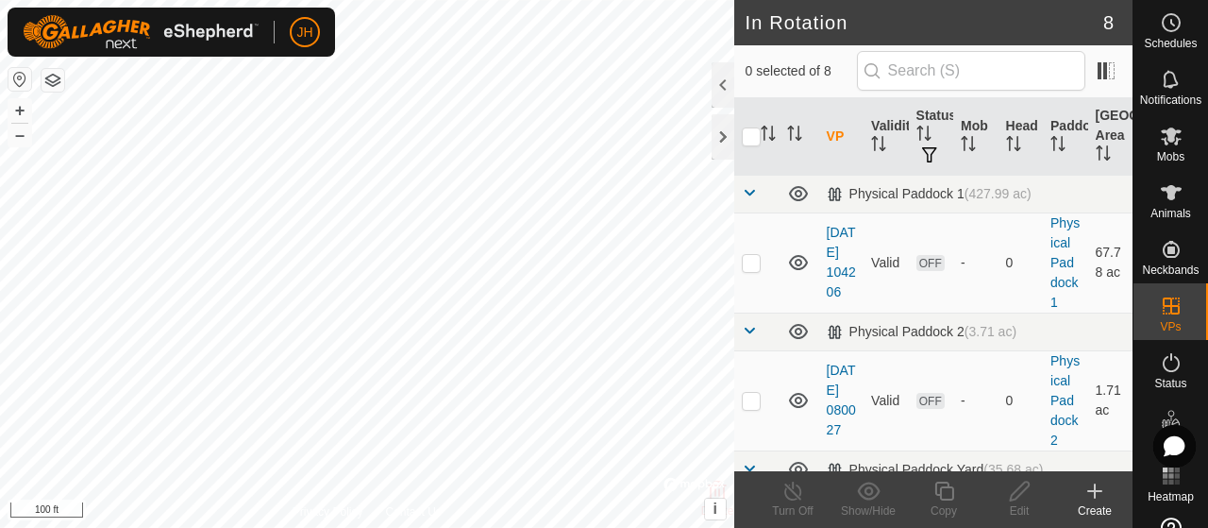
checkbox input "true"
click at [789, 490] on line at bounding box center [793, 491] width 15 height 15
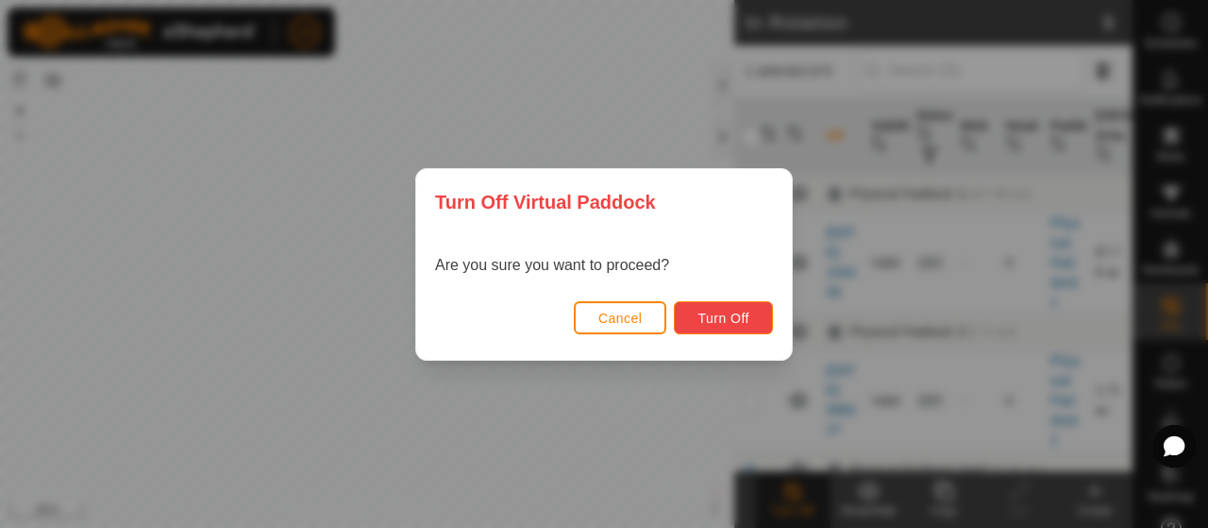
click at [714, 323] on span "Turn Off" at bounding box center [724, 318] width 52 height 15
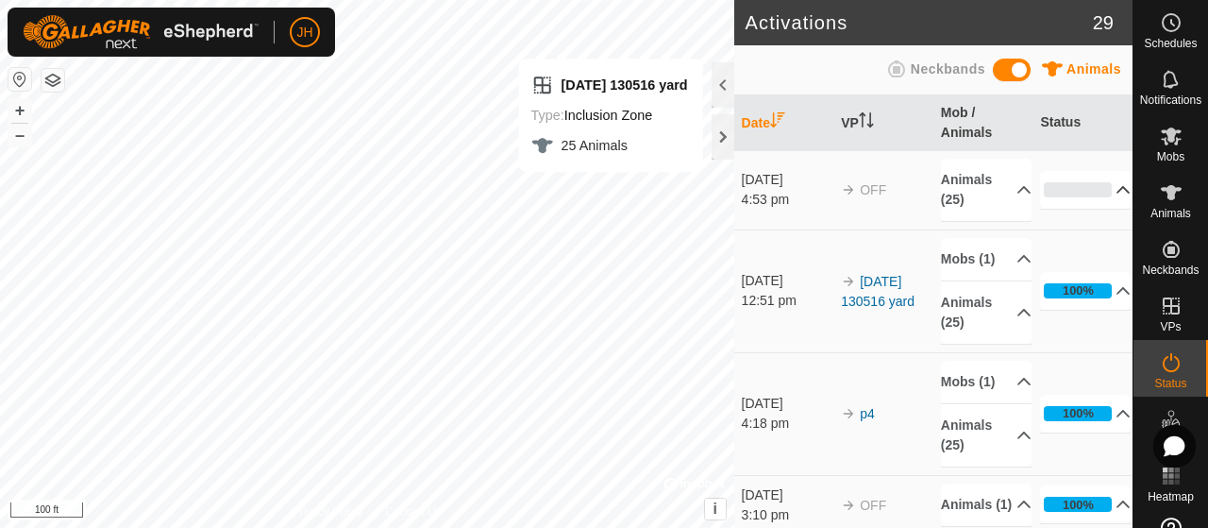
click at [1063, 188] on p-accordion-header "0%" at bounding box center [1085, 190] width 91 height 38
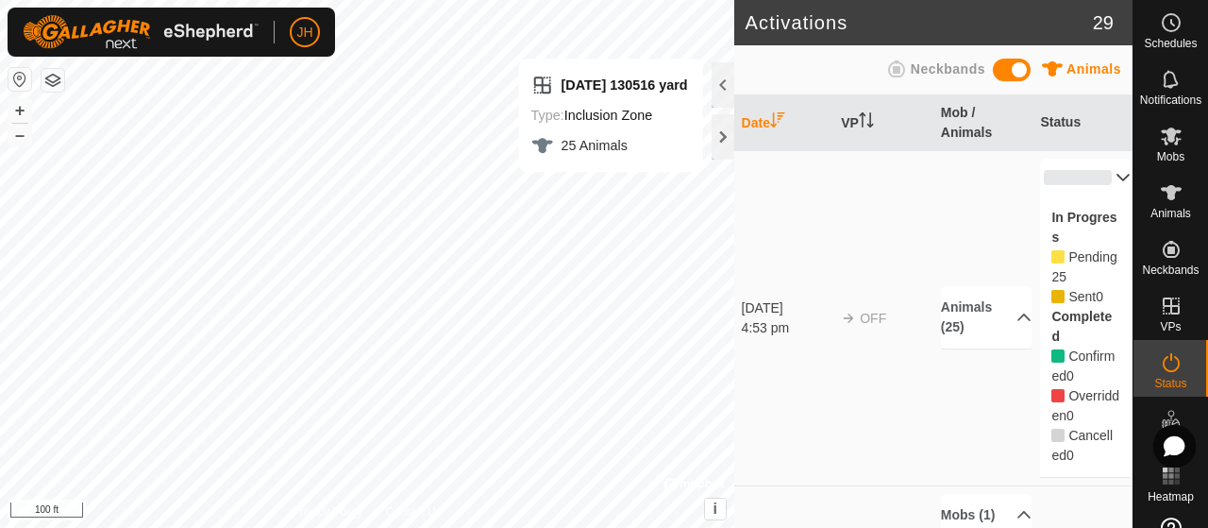
click at [1101, 175] on p-accordion-header "0%" at bounding box center [1085, 178] width 91 height 38
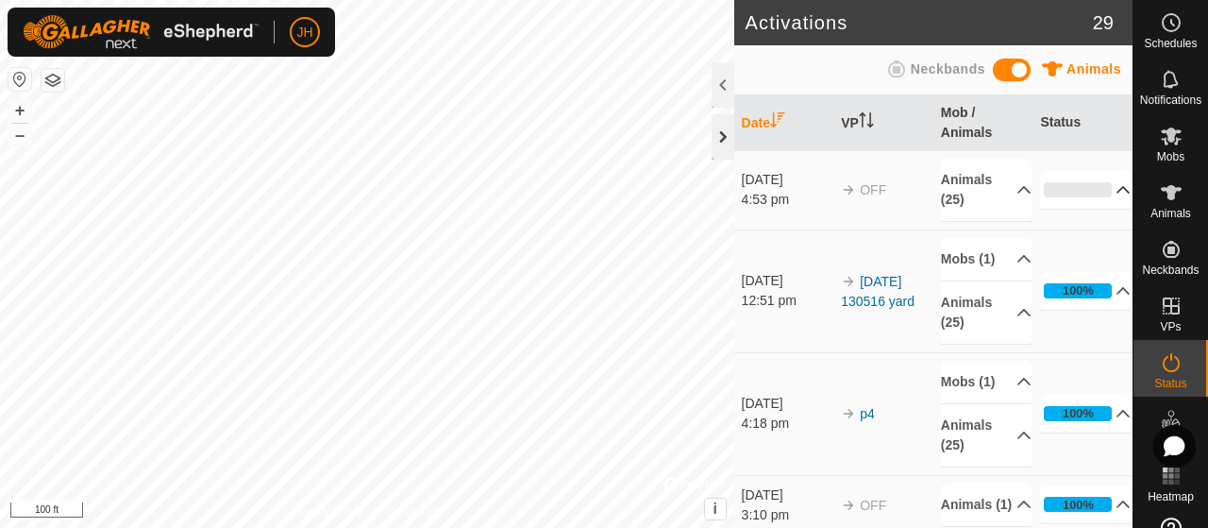
click at [714, 142] on div at bounding box center [723, 136] width 23 height 45
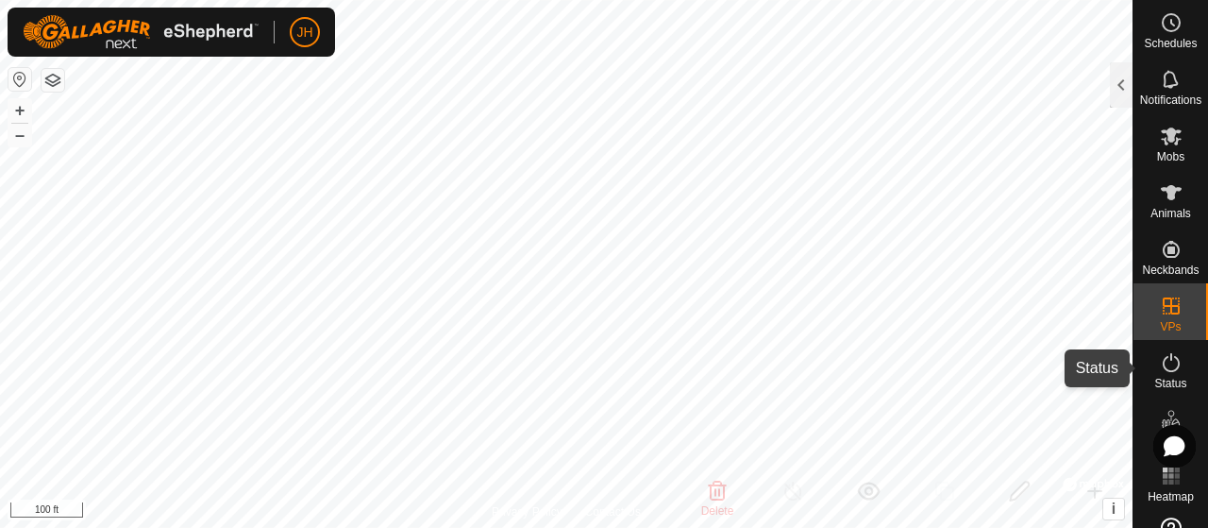
click at [1171, 368] on icon at bounding box center [1171, 362] width 23 height 23
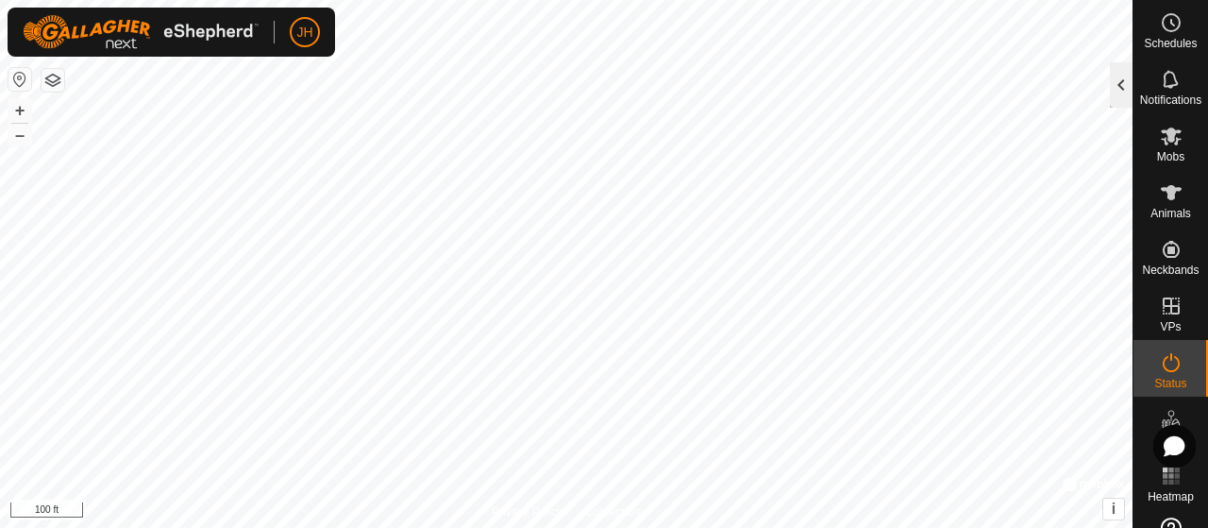
click at [1124, 82] on div at bounding box center [1121, 84] width 23 height 45
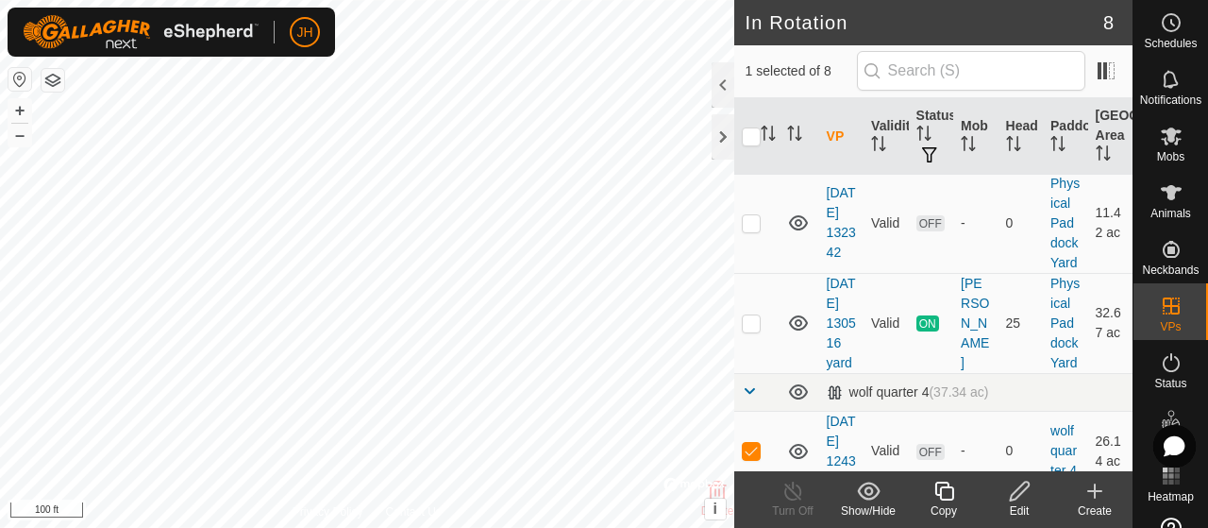
scroll to position [829, 0]
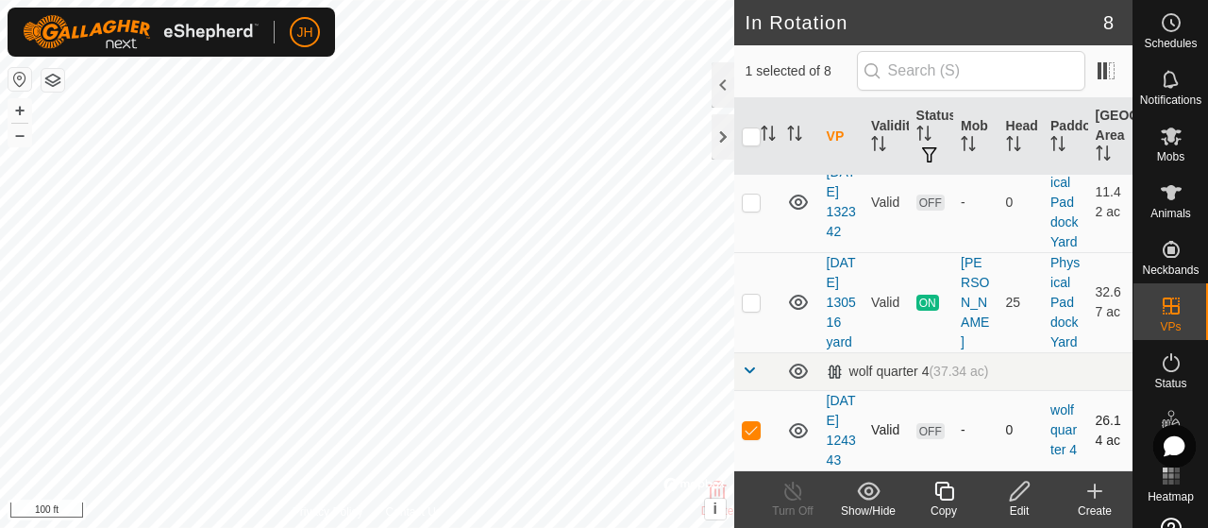
click at [752, 422] on p-checkbox at bounding box center [751, 429] width 19 height 15
click at [750, 422] on p-checkbox at bounding box center [751, 429] width 19 height 15
checkbox input "true"
click at [757, 295] on p-checkbox at bounding box center [751, 302] width 19 height 15
checkbox input "true"
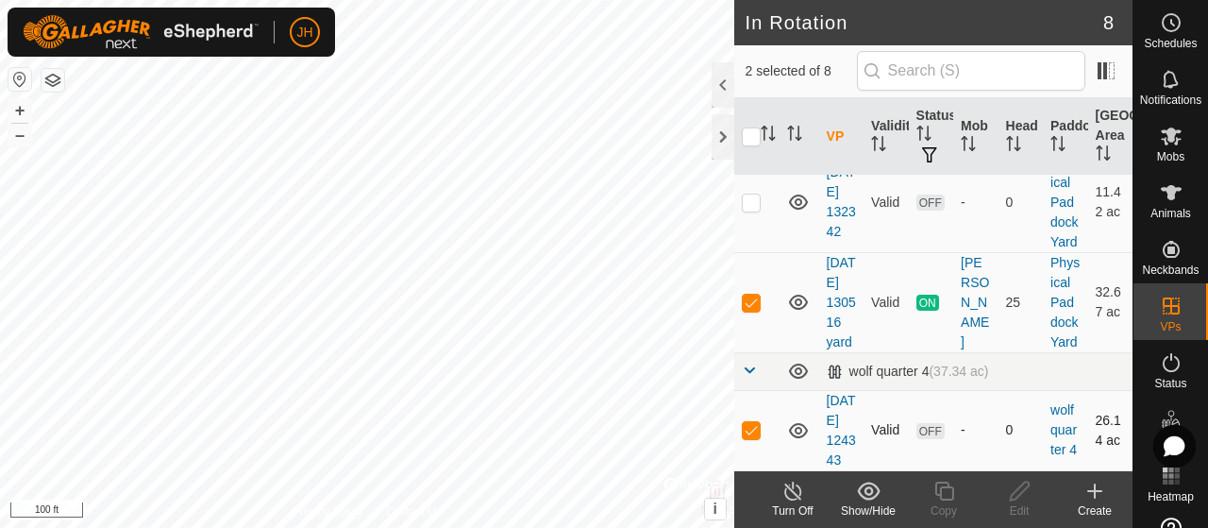
click at [748, 422] on p-checkbox at bounding box center [751, 429] width 19 height 15
checkbox input "false"
click at [798, 495] on icon at bounding box center [794, 491] width 24 height 23
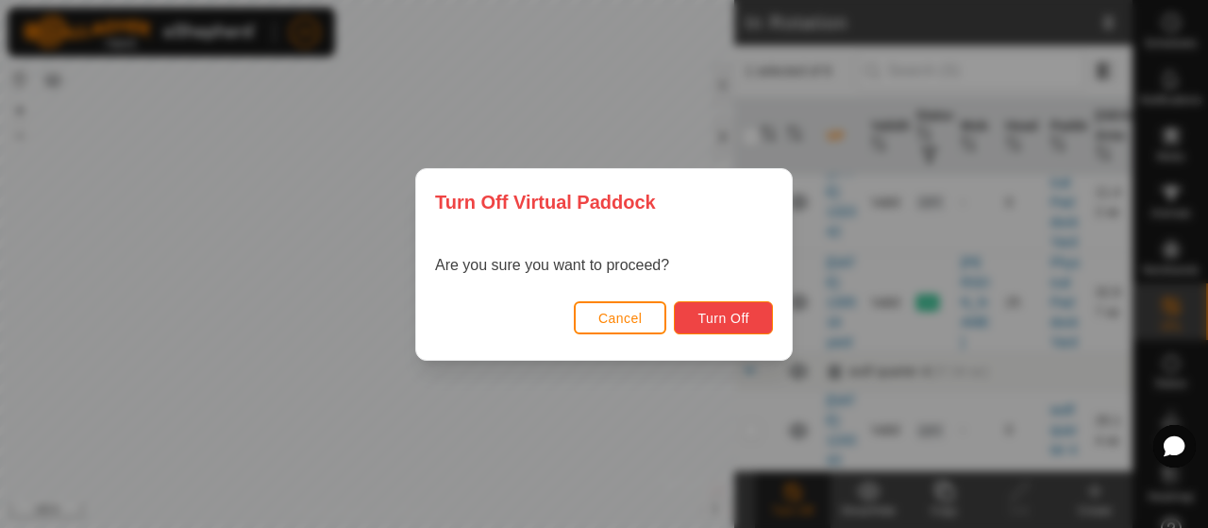
click at [725, 315] on span "Turn Off" at bounding box center [724, 318] width 52 height 15
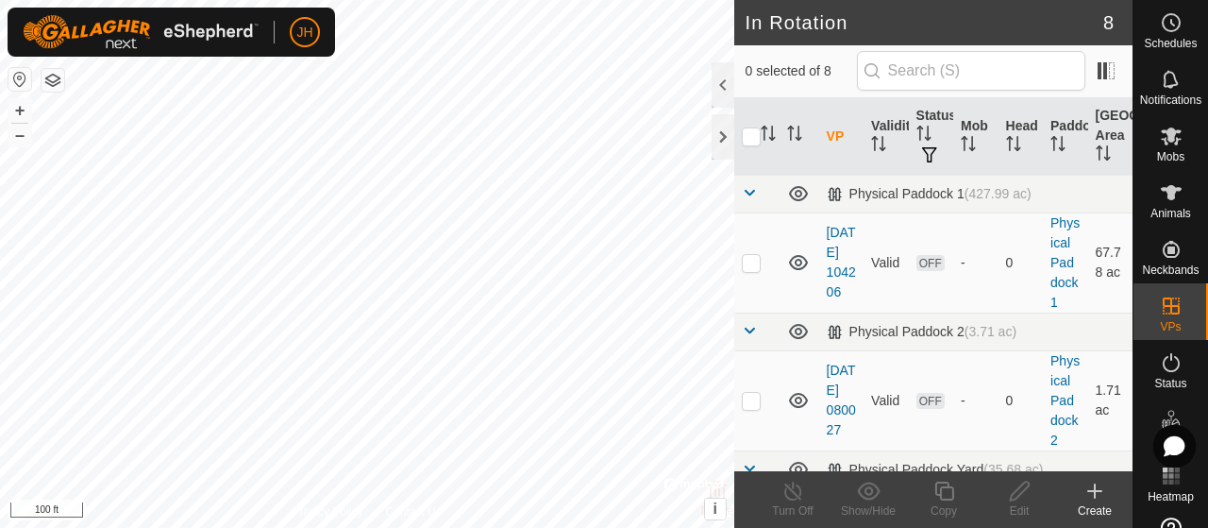
checkbox input "true"
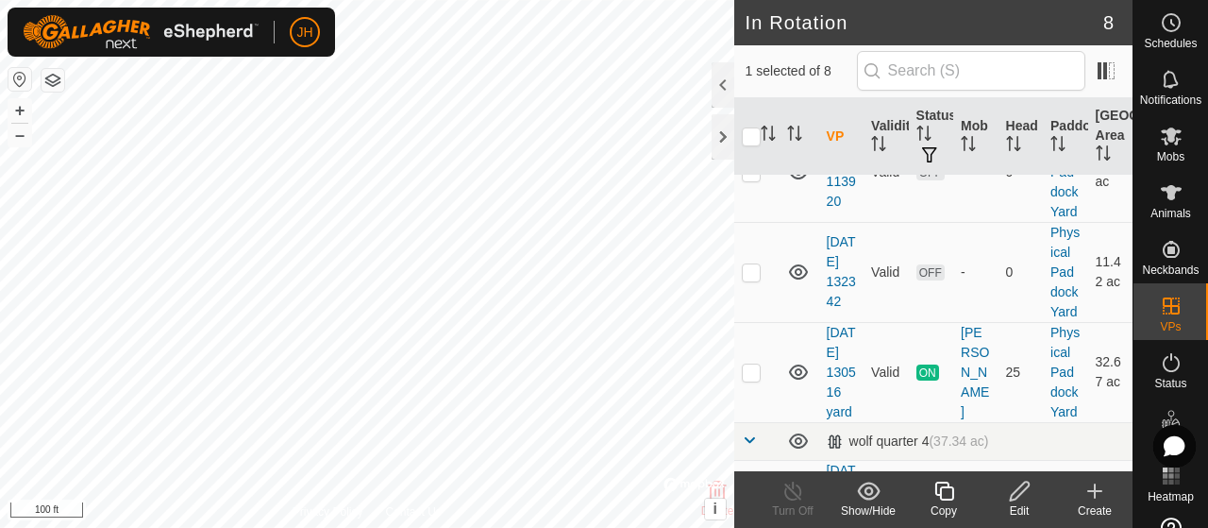
scroll to position [829, 0]
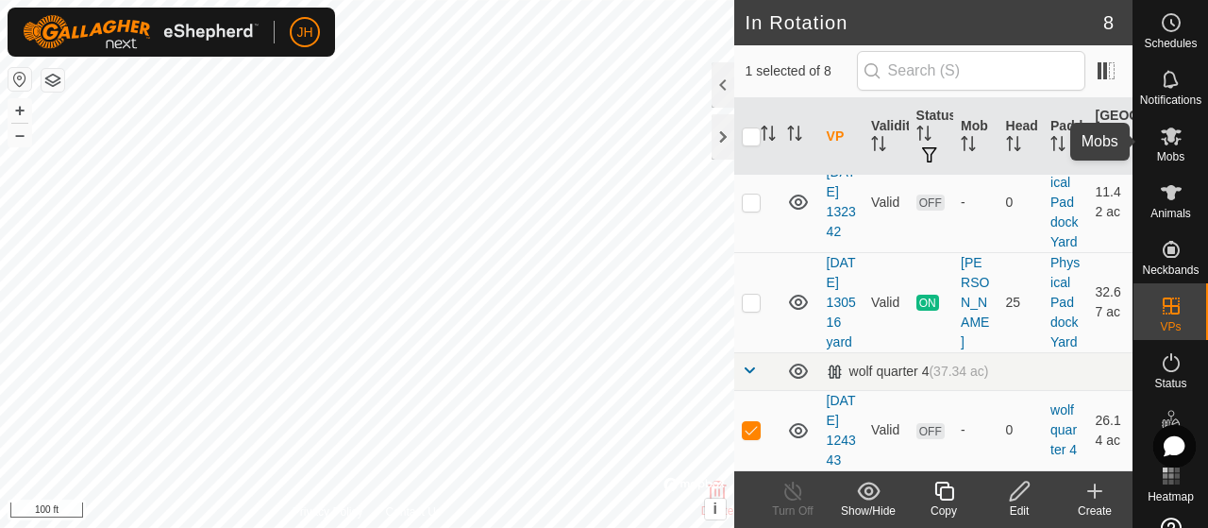
click at [1169, 161] on span "Mobs" at bounding box center [1171, 156] width 27 height 11
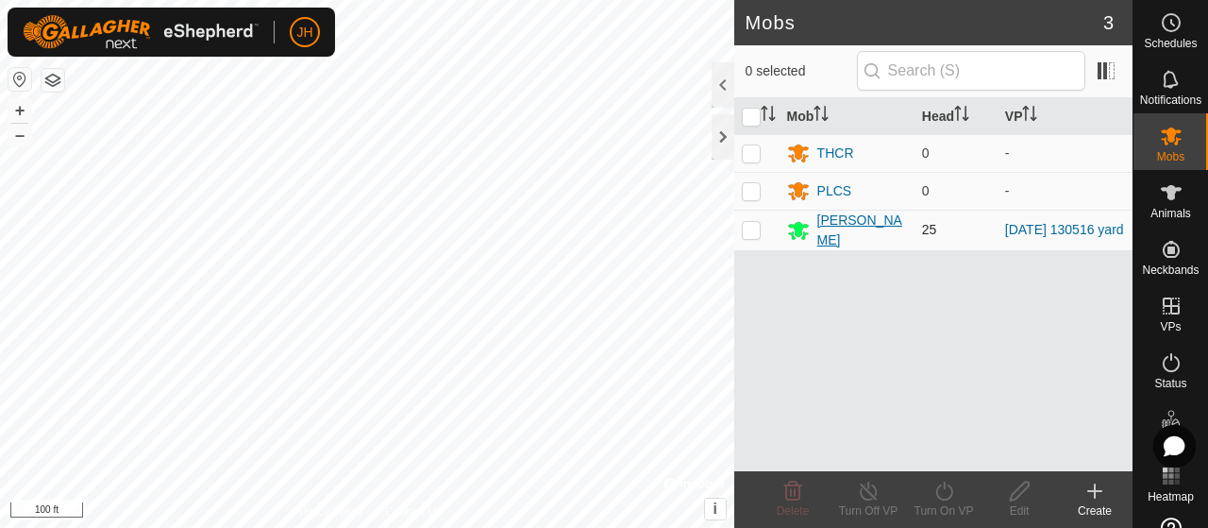
click at [845, 231] on div "[PERSON_NAME]" at bounding box center [863, 231] width 90 height 40
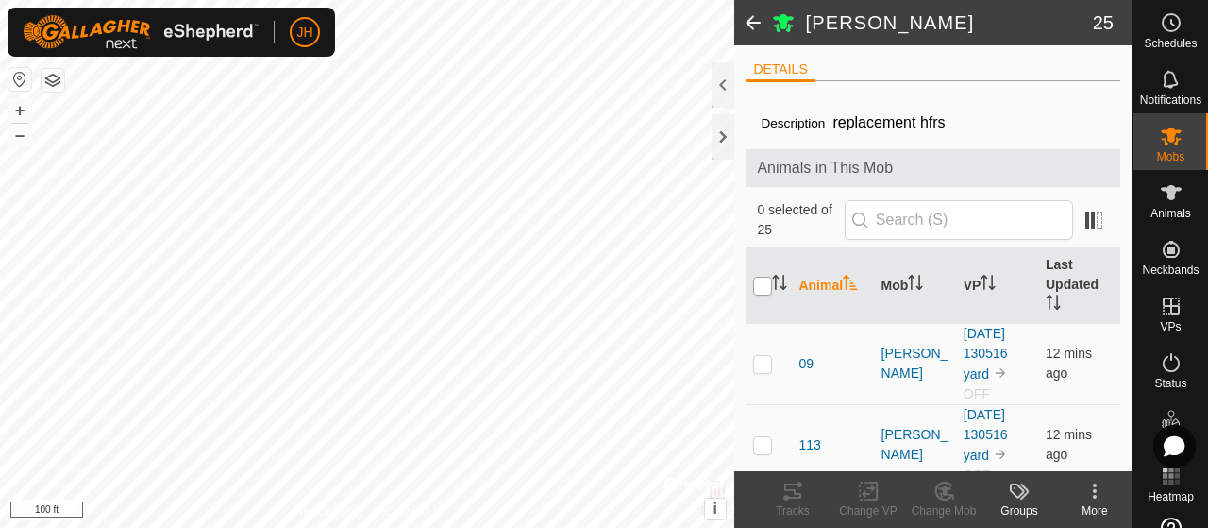
click at [765, 286] on input "checkbox" at bounding box center [762, 286] width 19 height 19
checkbox input "true"
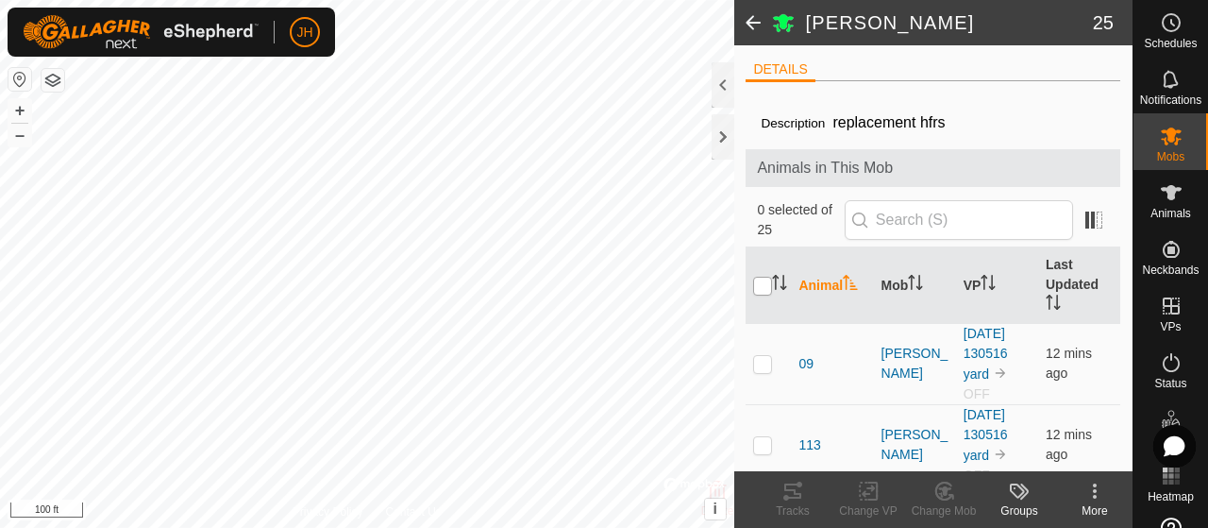
checkbox input "true"
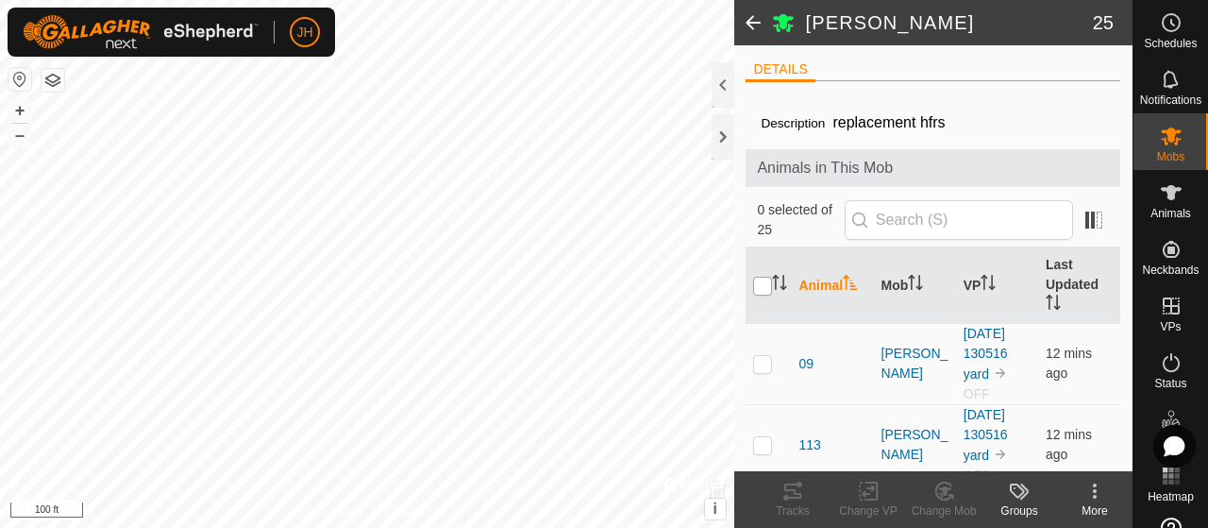
checkbox input "true"
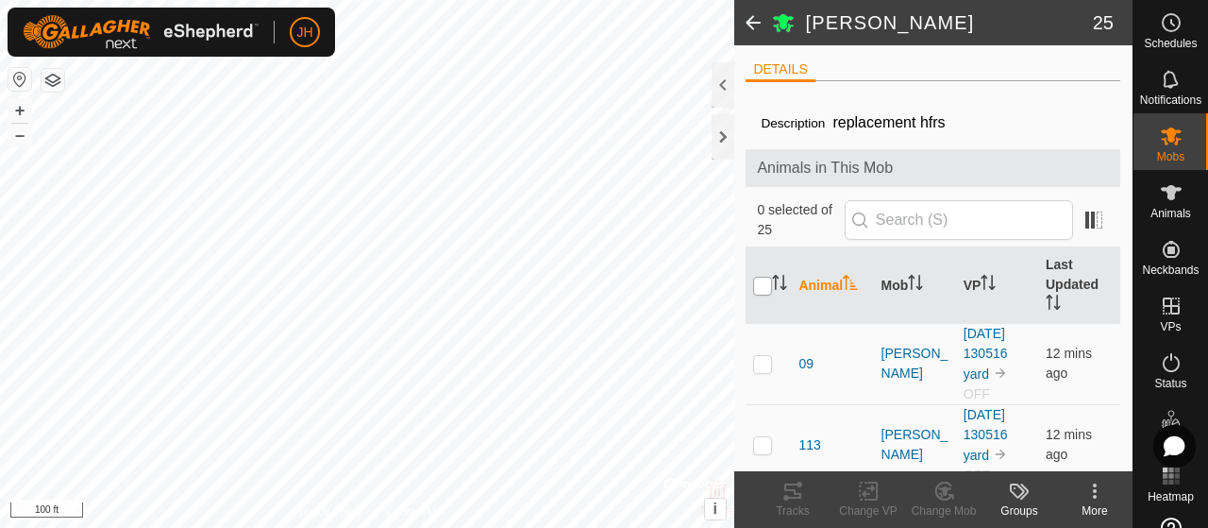
checkbox input "true"
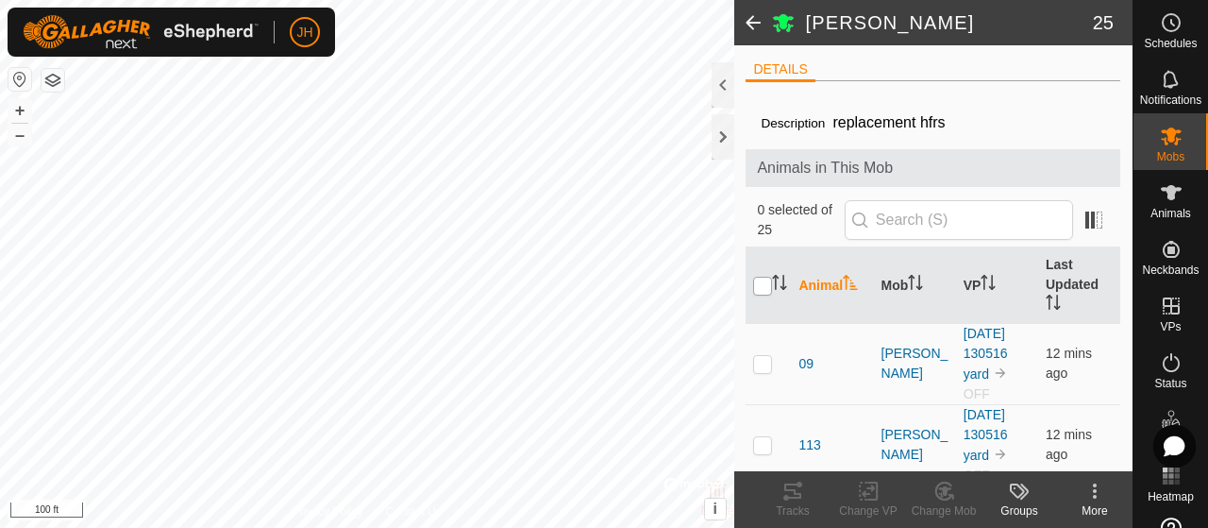
checkbox input "true"
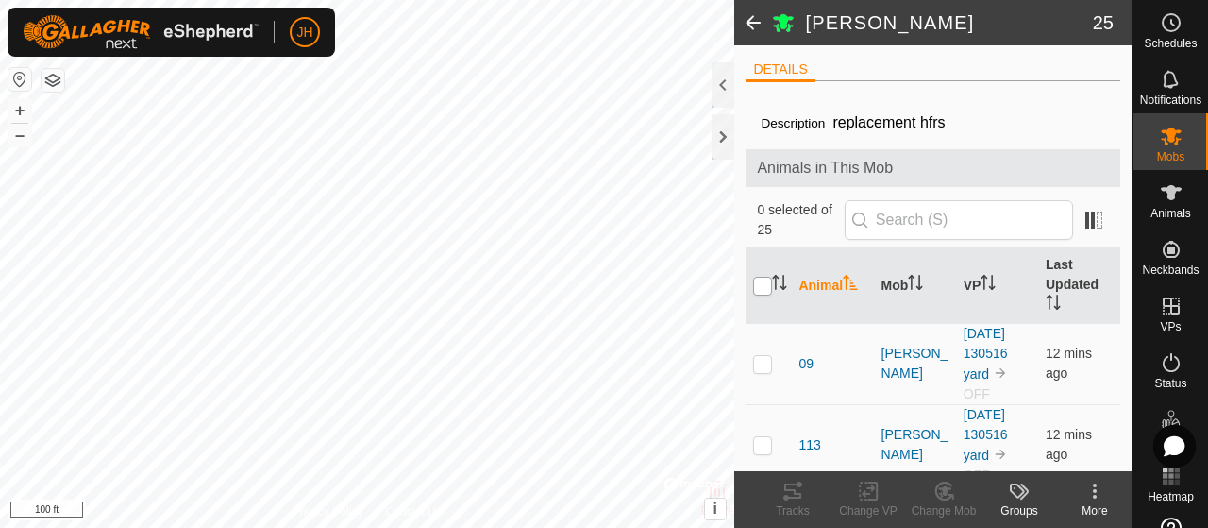
checkbox input "true"
click at [868, 507] on div "Change VP" at bounding box center [869, 510] width 76 height 17
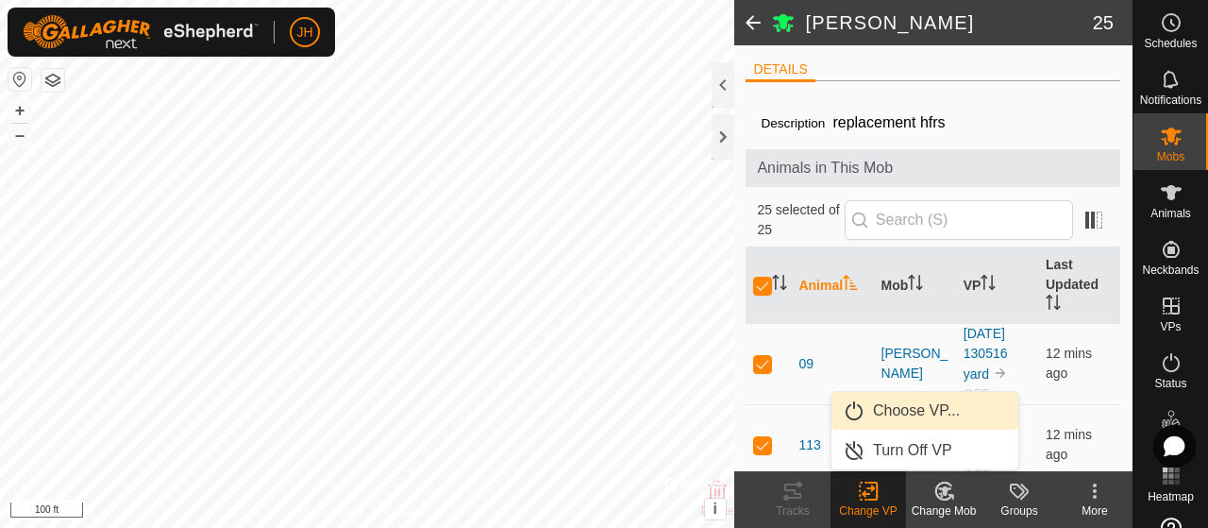
click at [891, 418] on link "Choose VP..." at bounding box center [925, 411] width 187 height 38
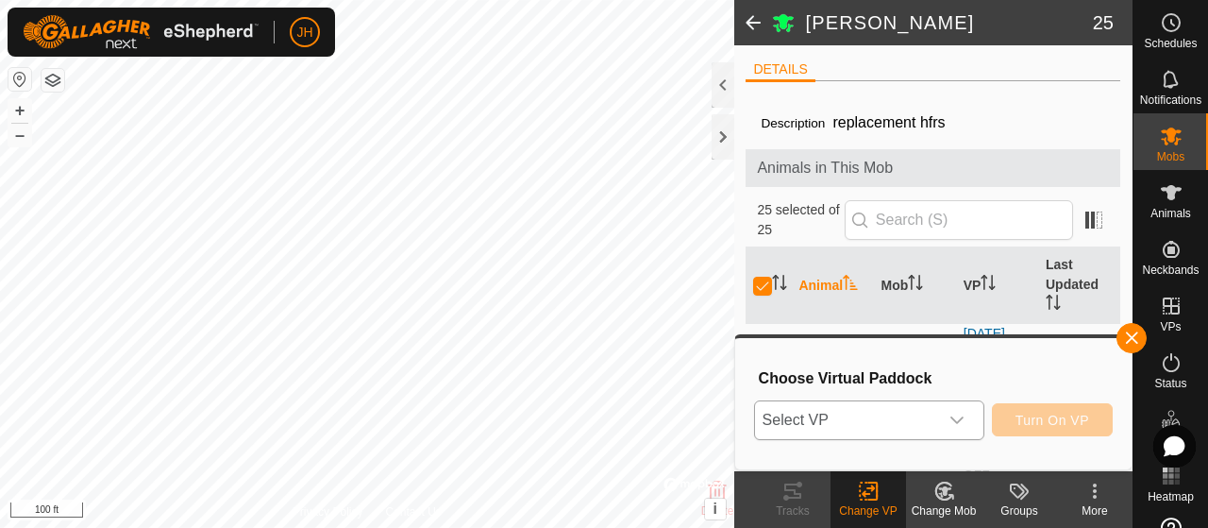
click at [948, 424] on div "dropdown trigger" at bounding box center [957, 420] width 38 height 38
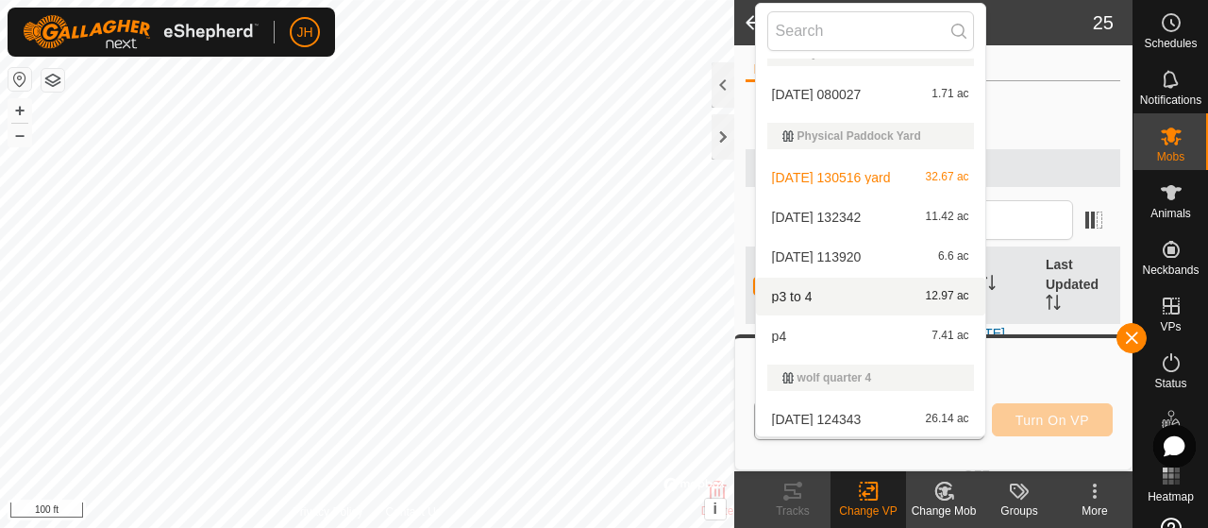
scroll to position [111, 0]
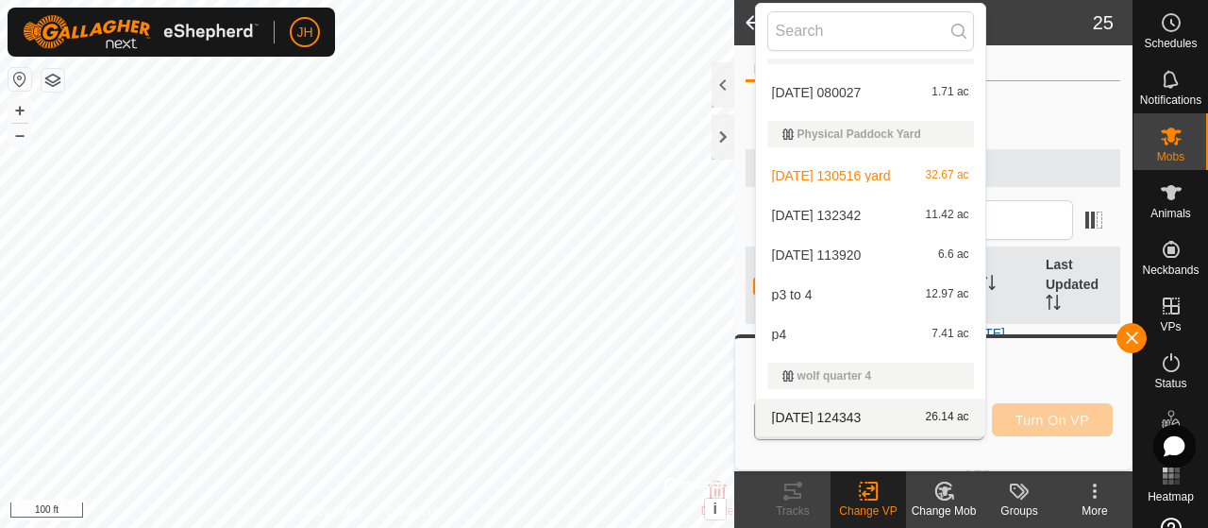
click at [918, 421] on li "[DATE] 124343 26.14 ac" at bounding box center [870, 417] width 229 height 38
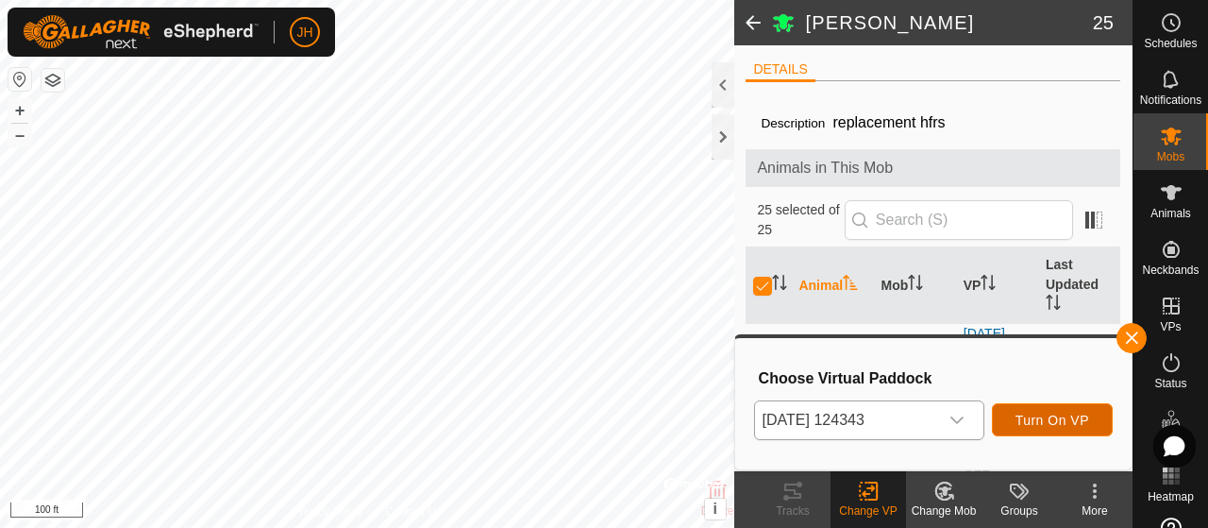
click at [1016, 415] on span "Turn On VP" at bounding box center [1053, 420] width 74 height 15
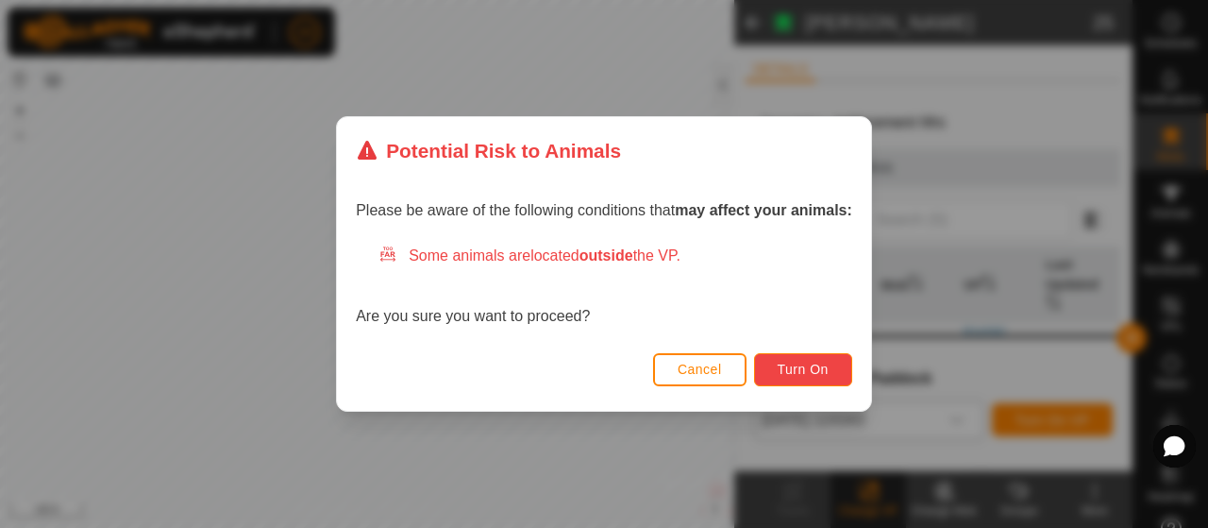
click at [778, 377] on button "Turn On" at bounding box center [803, 369] width 98 height 33
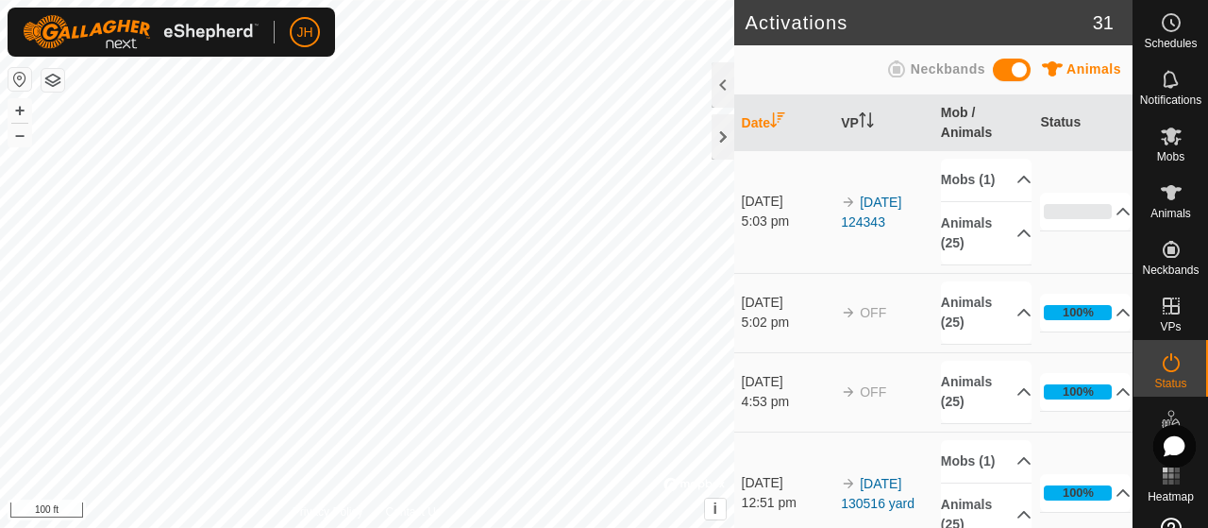
click at [776, 527] on html "JH Schedules Notifications Mobs Animals Neckbands VPs Status Infra Heatmap Help…" at bounding box center [604, 264] width 1208 height 528
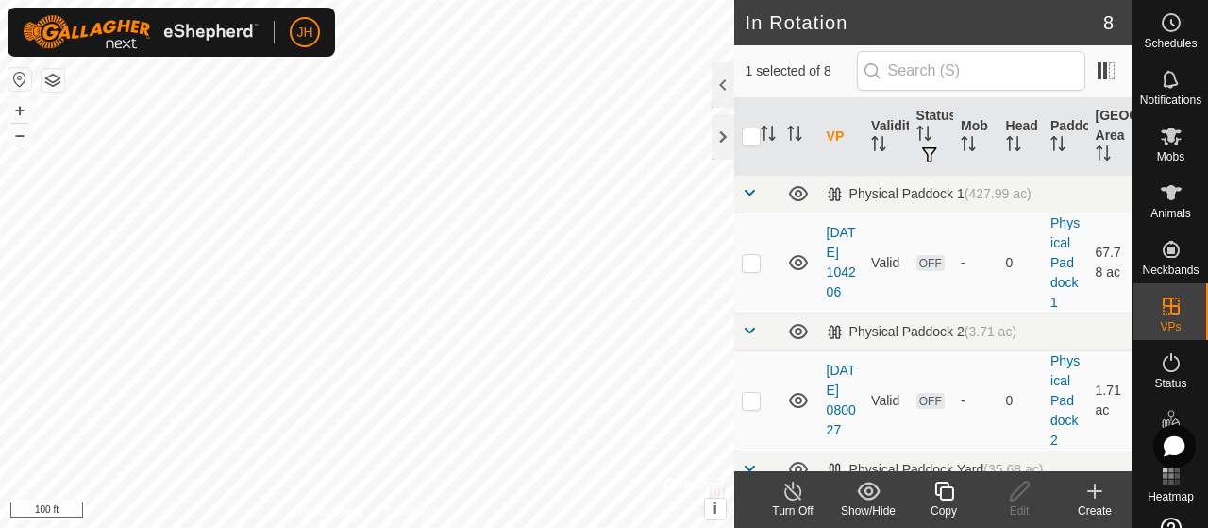
checkbox input "false"
checkbox input "true"
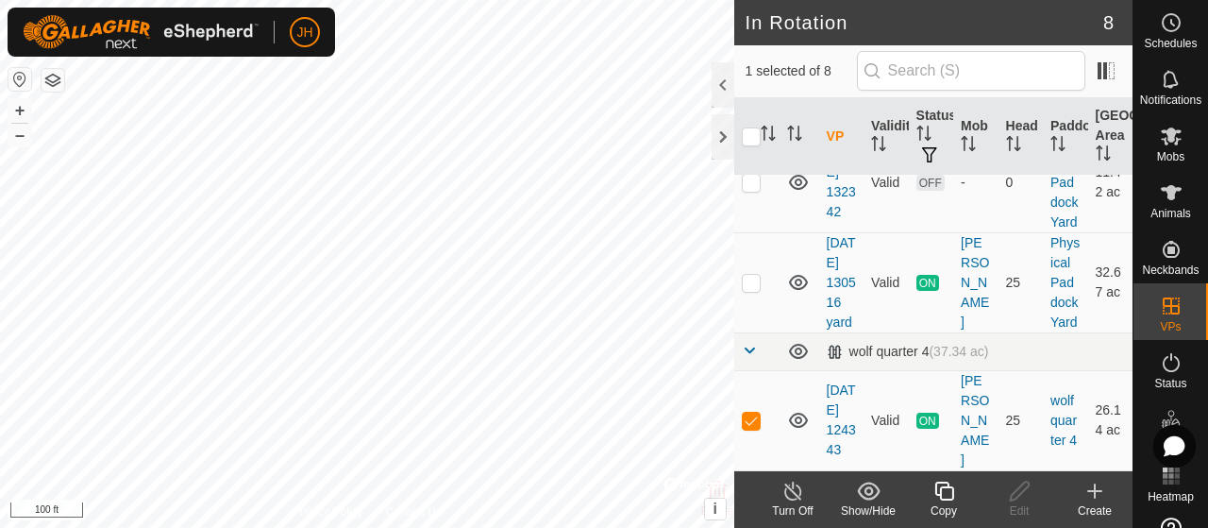
scroll to position [829, 0]
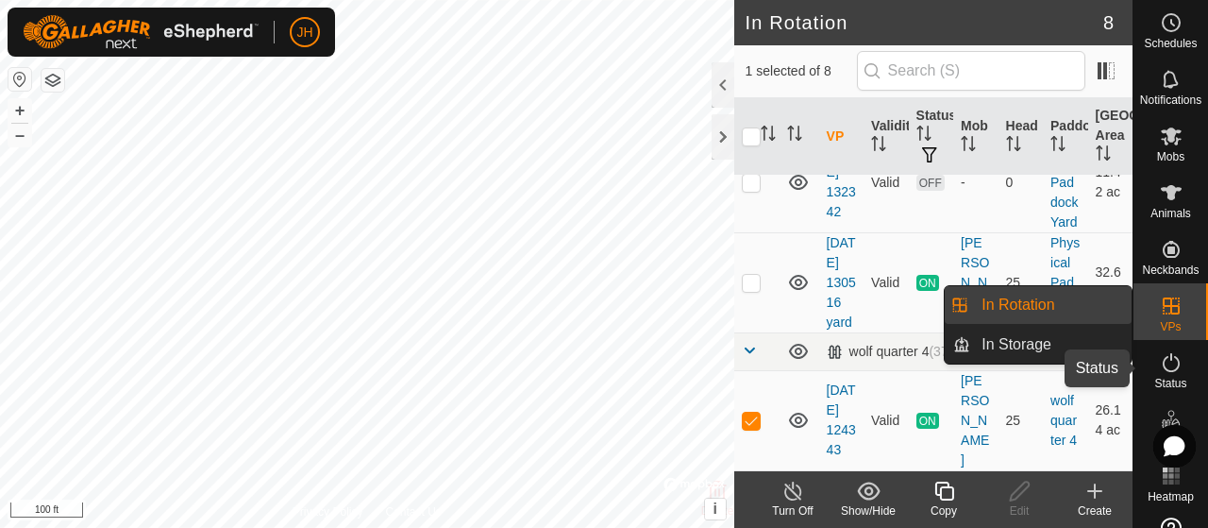
click at [1162, 367] on icon at bounding box center [1171, 362] width 23 height 23
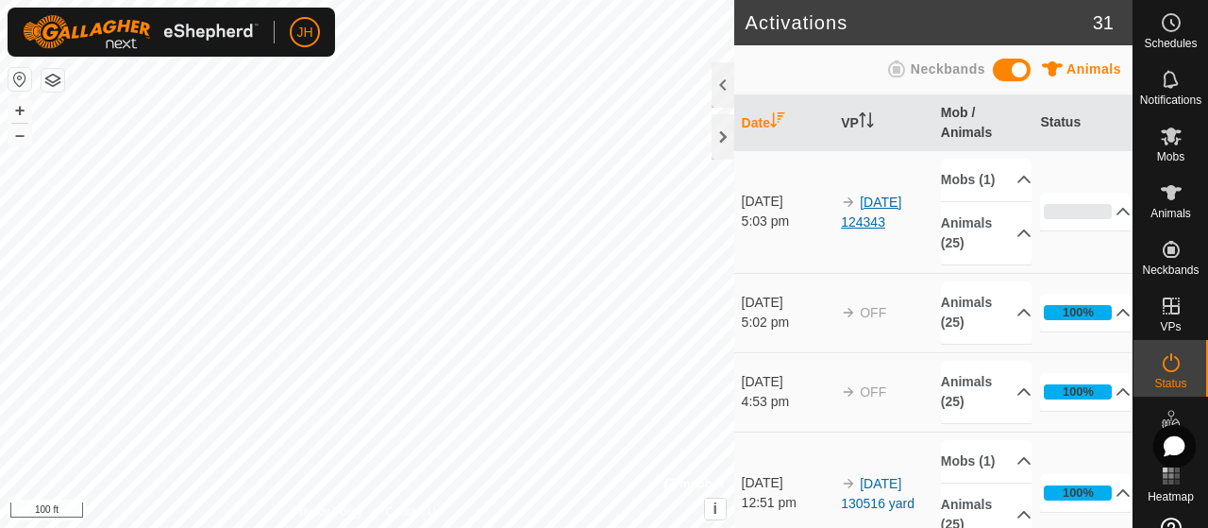
click at [892, 210] on link "[DATE] 124343" at bounding box center [871, 211] width 60 height 35
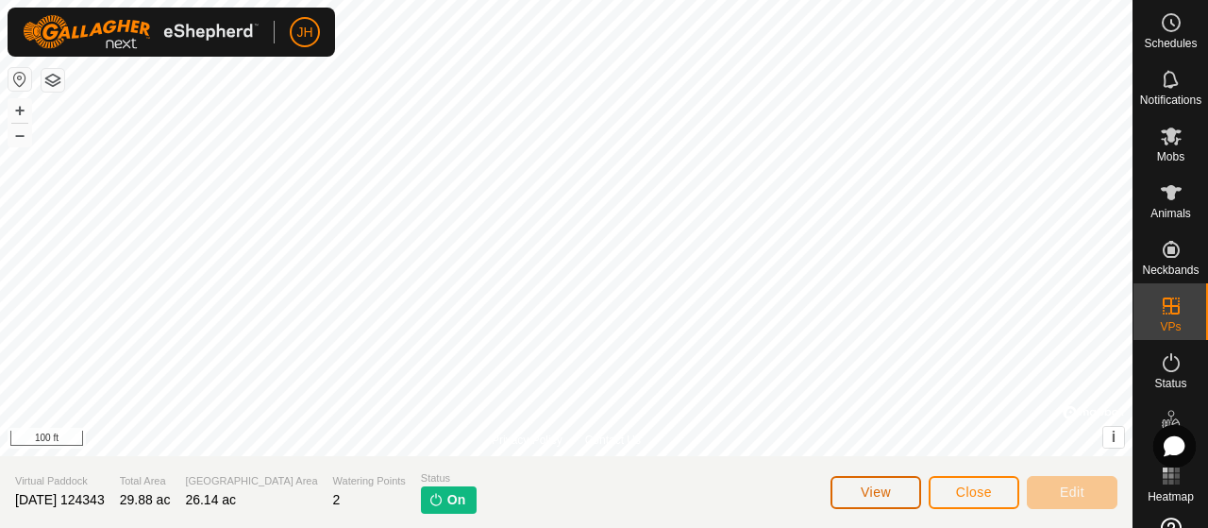
click at [874, 492] on span "View" at bounding box center [876, 491] width 30 height 15
drag, startPoint x: 961, startPoint y: 499, endPoint x: 946, endPoint y: 479, distance: 24.9
click at [946, 479] on button "Close" at bounding box center [974, 492] width 91 height 33
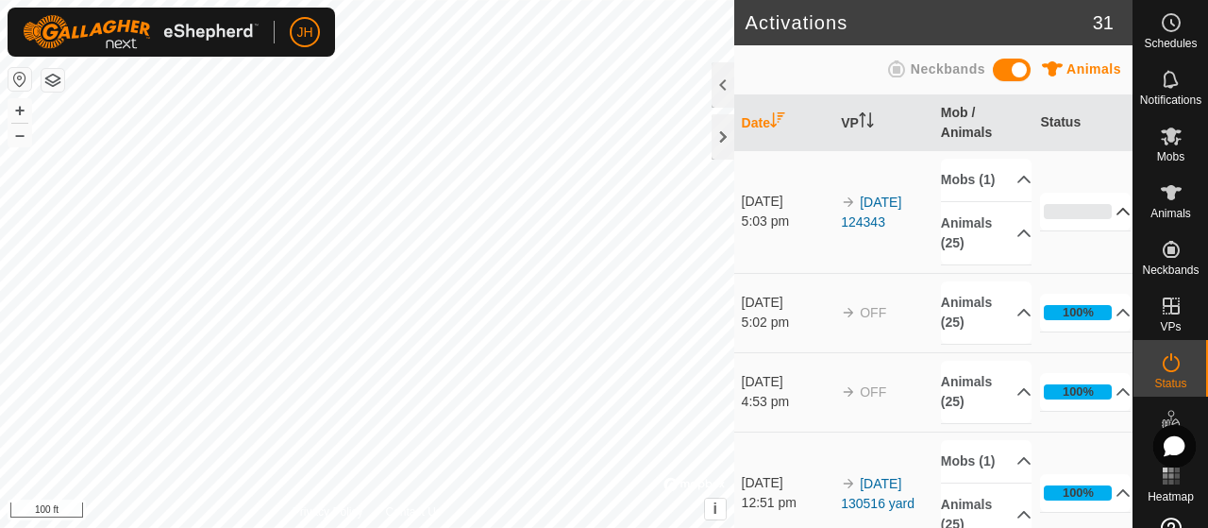
click at [1097, 228] on p-accordion-header "0%" at bounding box center [1085, 212] width 91 height 38
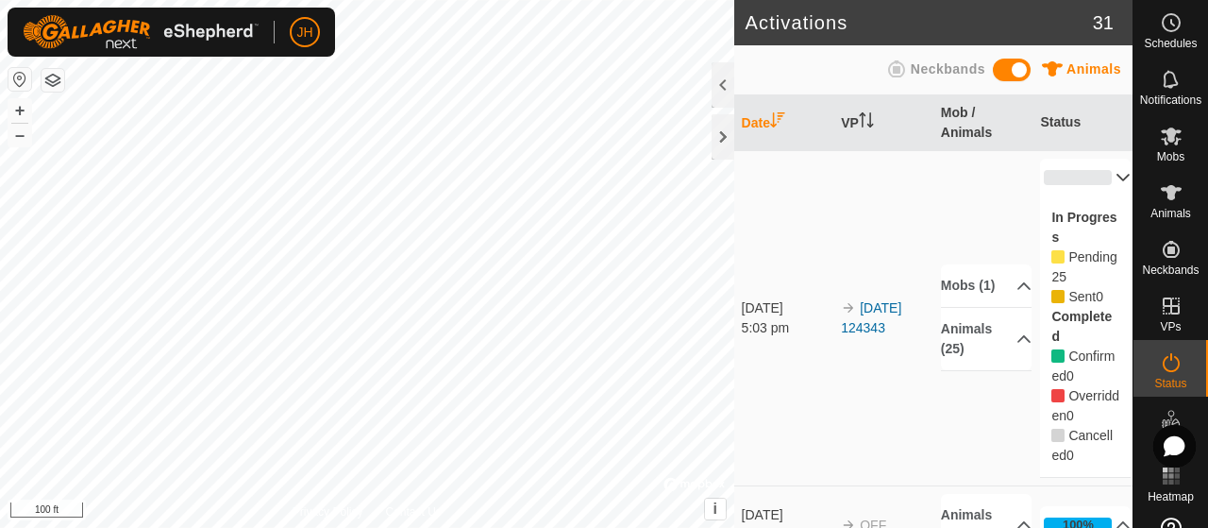
click at [1101, 176] on p-accordion-header "0%" at bounding box center [1085, 178] width 91 height 38
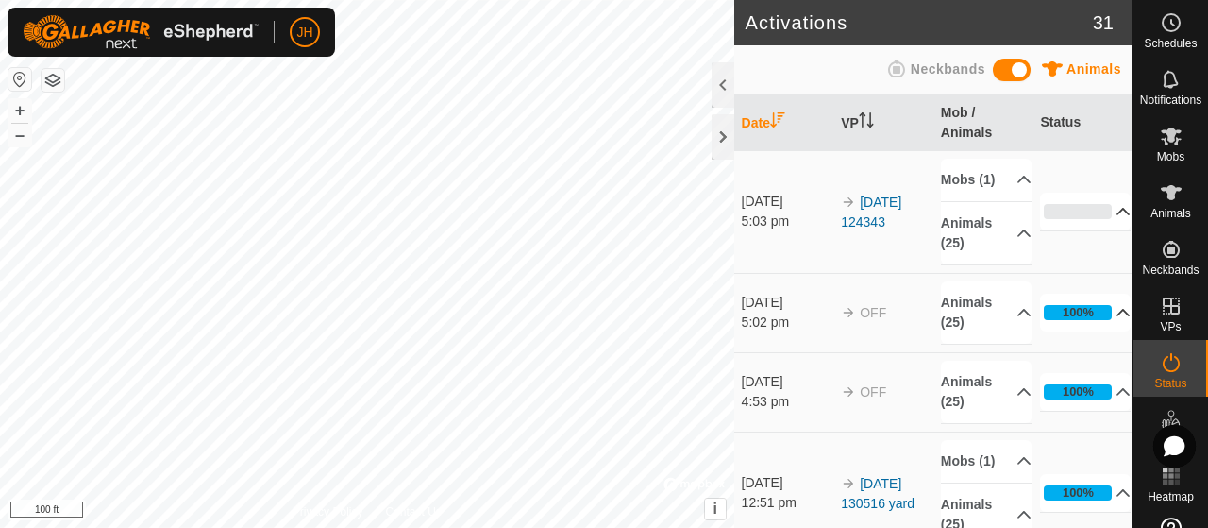
click at [1099, 330] on p-accordion-header "100%" at bounding box center [1085, 313] width 91 height 38
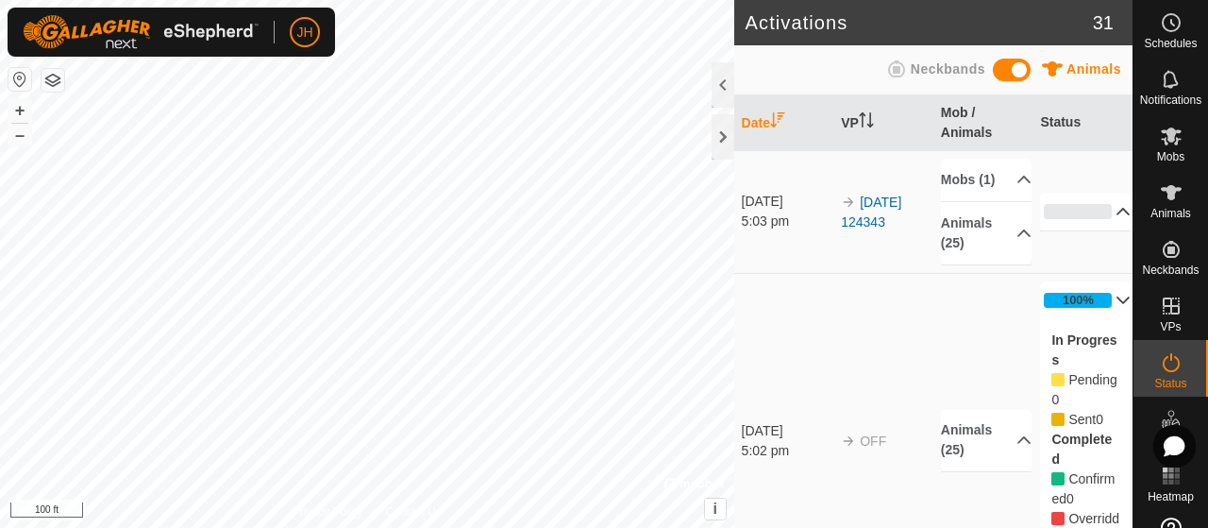
click at [1100, 216] on p-accordion-header "0%" at bounding box center [1085, 212] width 91 height 38
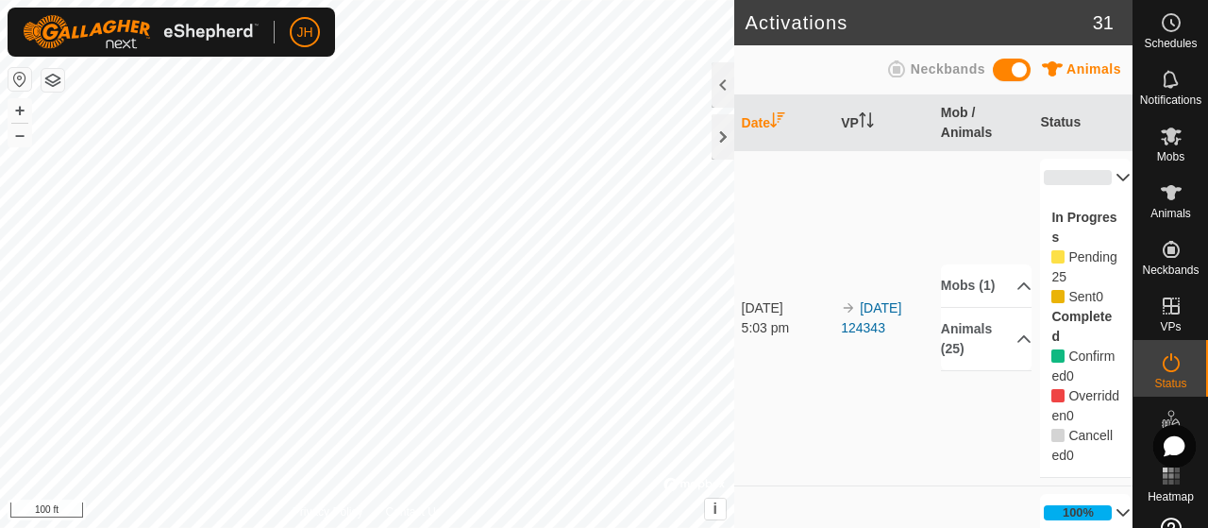
click at [1103, 182] on p-accordion-header "0%" at bounding box center [1085, 178] width 91 height 38
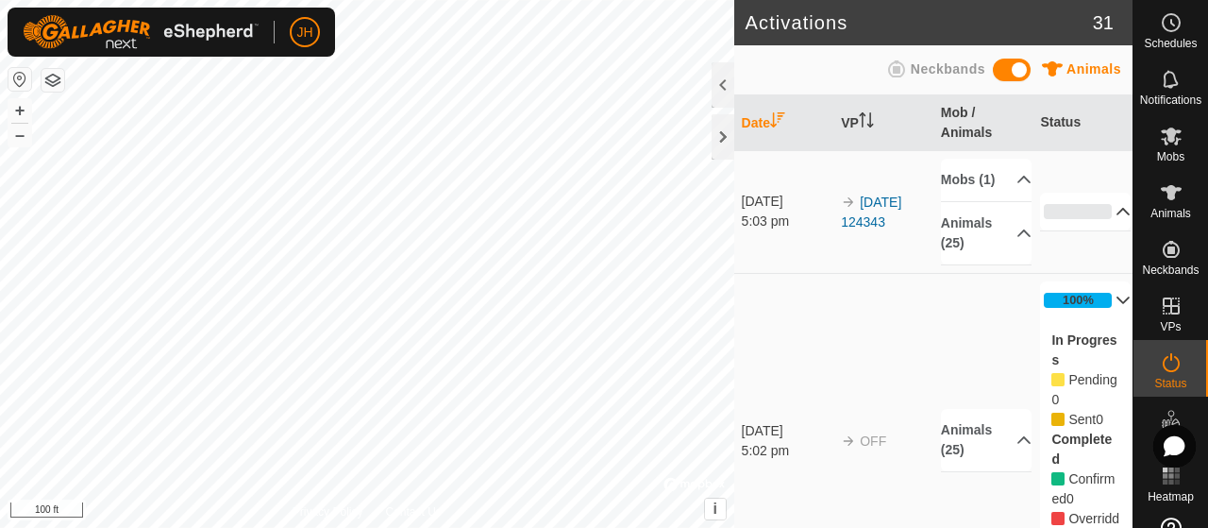
click at [1103, 319] on p-accordion-header "100%" at bounding box center [1085, 300] width 91 height 38
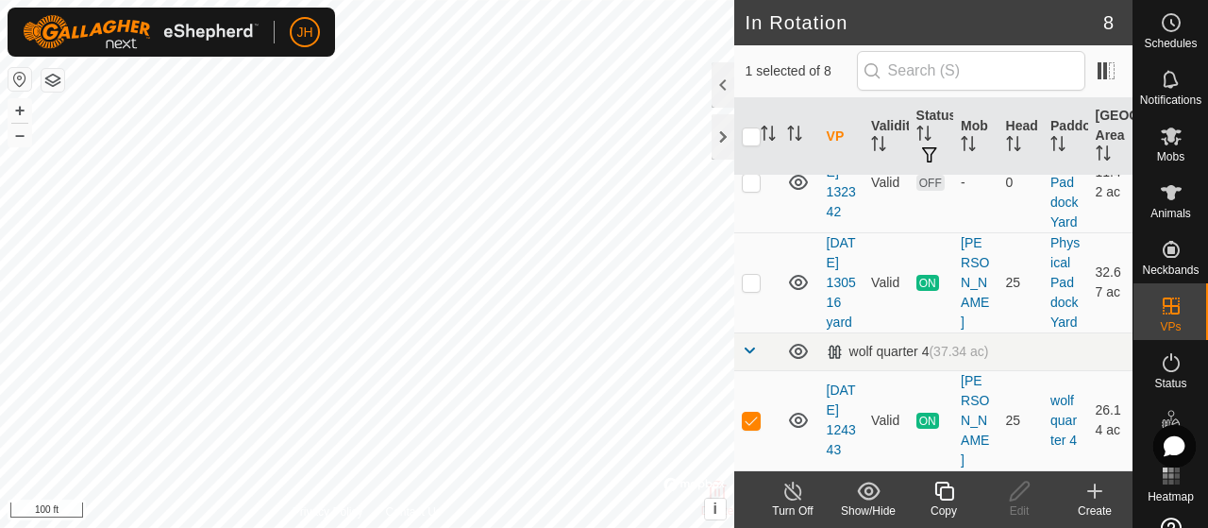
scroll to position [829, 0]
click at [846, 279] on link "[DATE] 130516 yard" at bounding box center [841, 282] width 29 height 94
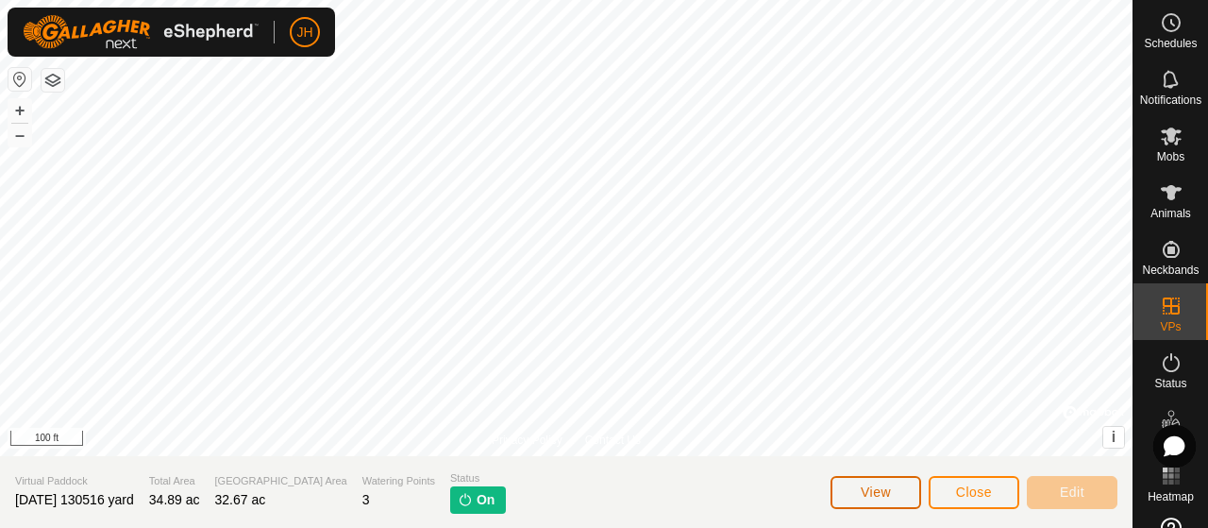
click at [835, 484] on button "View" at bounding box center [876, 492] width 91 height 33
